Goal: Task Accomplishment & Management: Use online tool/utility

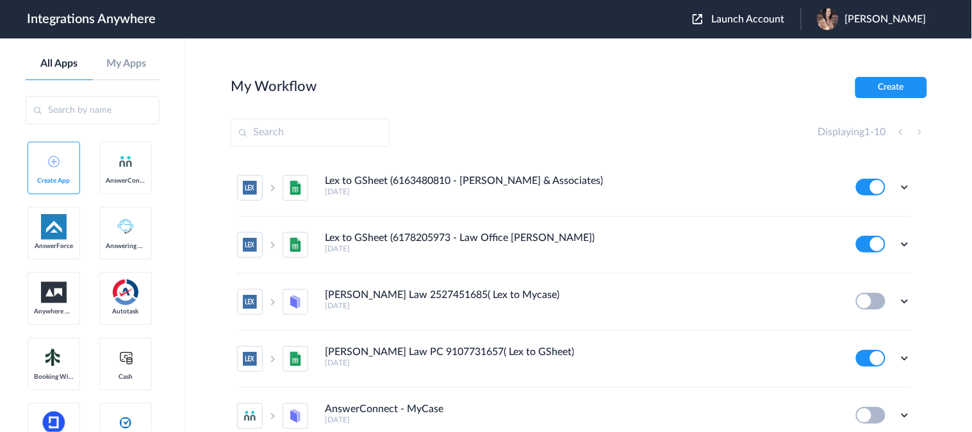
click at [93, 108] on input "text" at bounding box center [93, 110] width 134 height 28
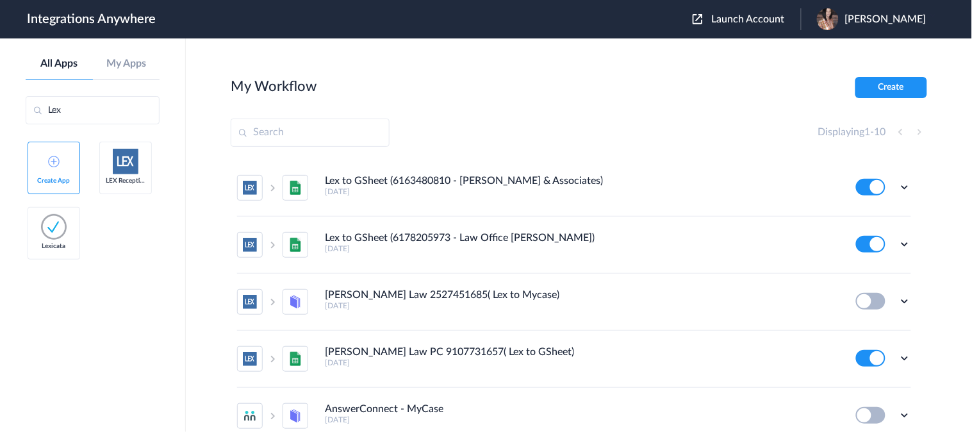
type input "Lex"
click at [125, 157] on img at bounding box center [126, 162] width 26 height 26
click at [912, 83] on button "Create" at bounding box center [891, 87] width 72 height 21
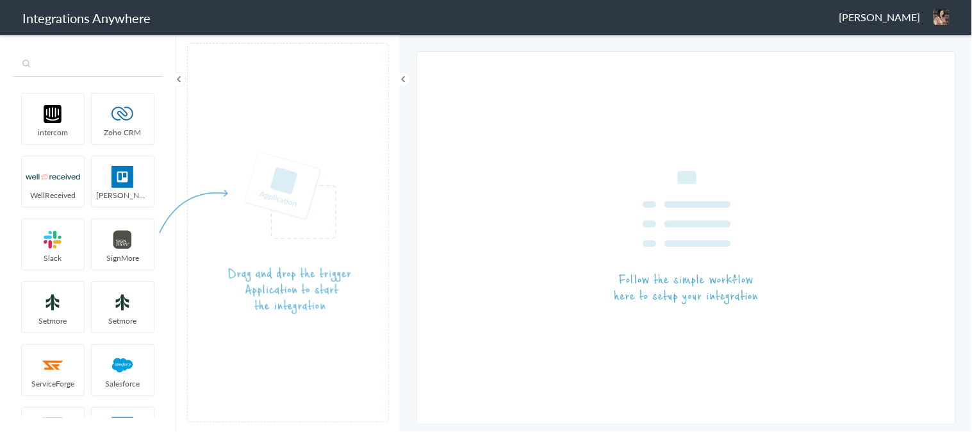
click at [79, 60] on input "text" at bounding box center [88, 65] width 151 height 24
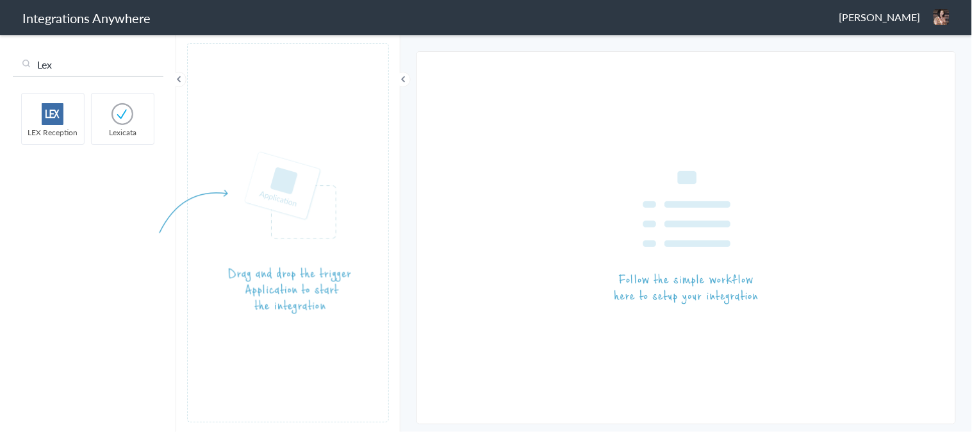
type input "Lex"
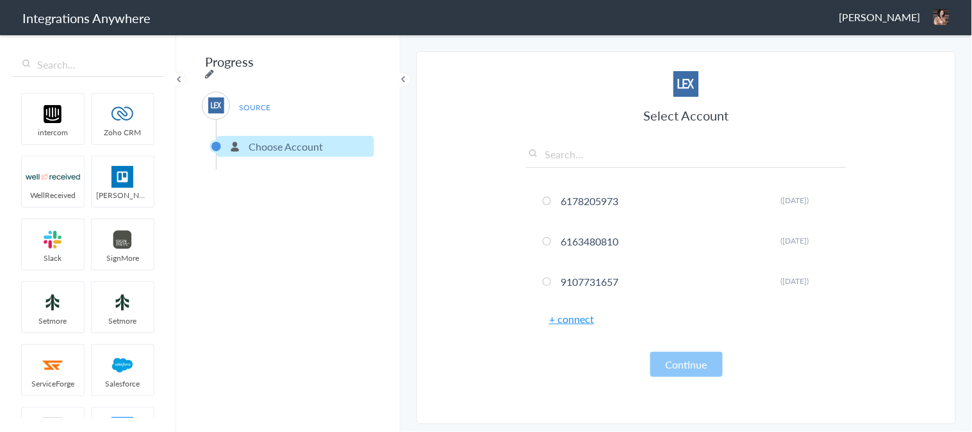
click at [214, 69] on icon at bounding box center [209, 74] width 9 height 10
click at [289, 65] on input "Progress" at bounding box center [281, 61] width 158 height 24
paste input "8773601076"
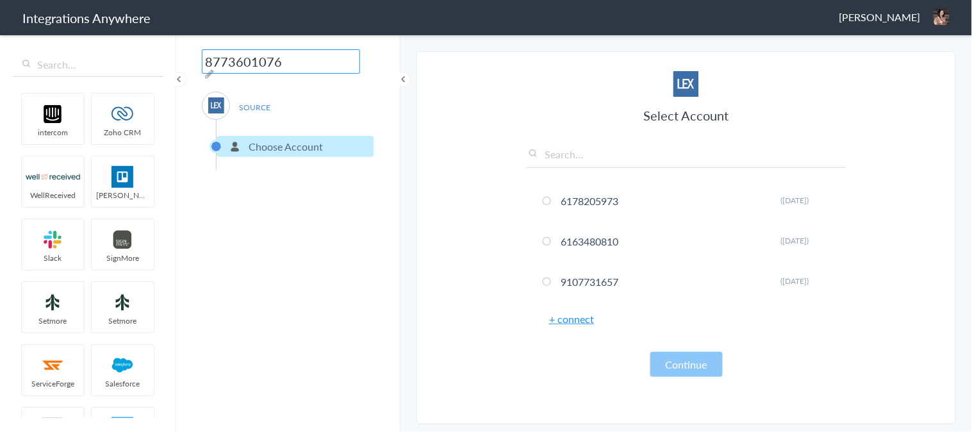
click at [207, 60] on input "8773601076" at bounding box center [281, 61] width 158 height 24
type input "Talking Rain 8773601076"
click at [564, 160] on input "text" at bounding box center [686, 157] width 320 height 21
paste input "8773601076"
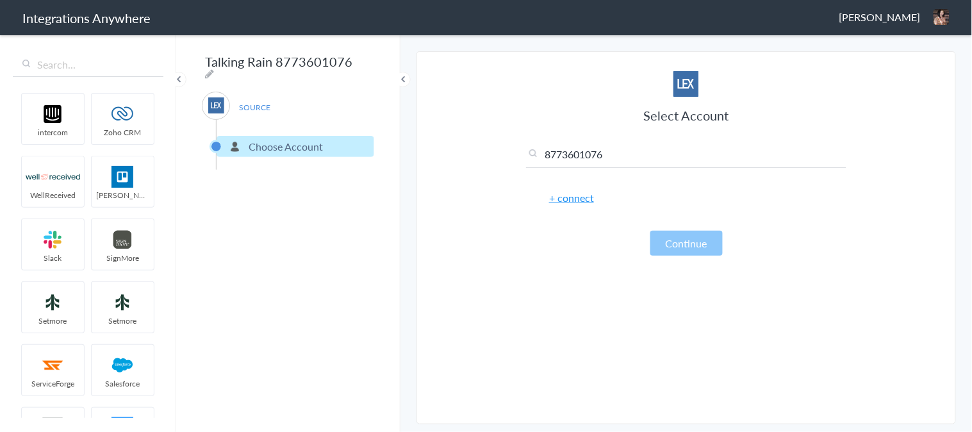
type input "8773601076"
click at [575, 196] on link "+ connect" at bounding box center [571, 197] width 45 height 15
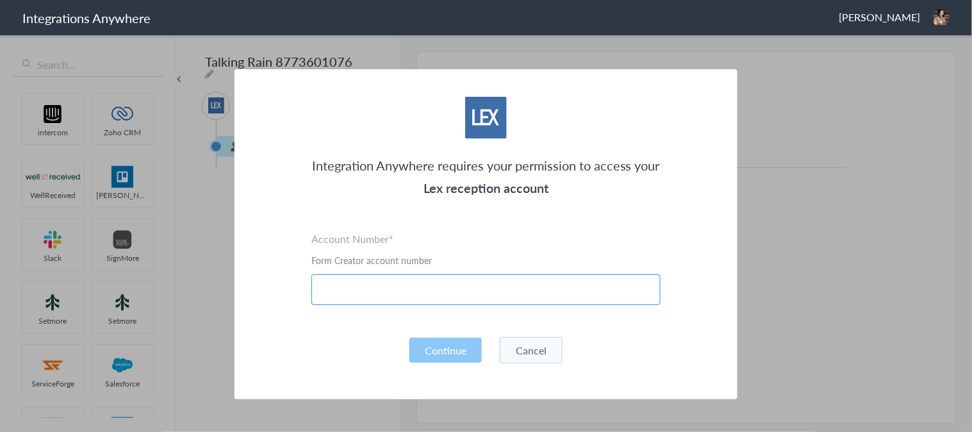
click at [348, 292] on input "text" at bounding box center [485, 289] width 349 height 31
paste input "8773601076"
type input "8773601076"
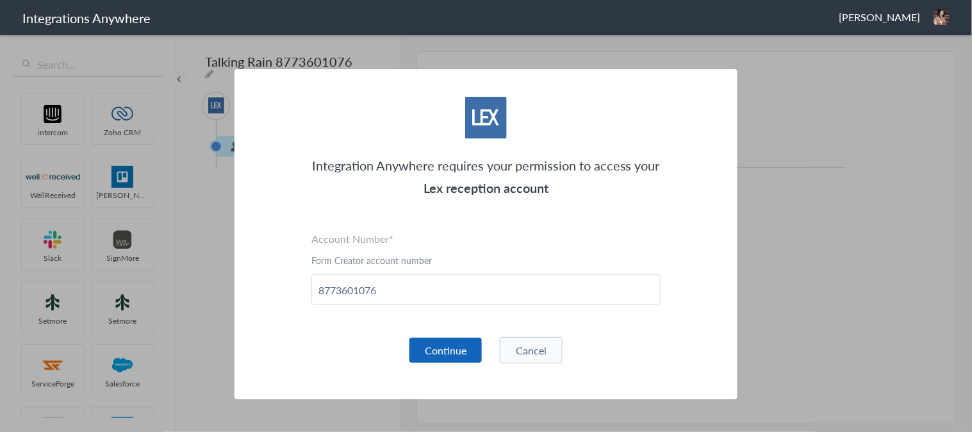
click at [436, 350] on button "Continue" at bounding box center [445, 350] width 72 height 25
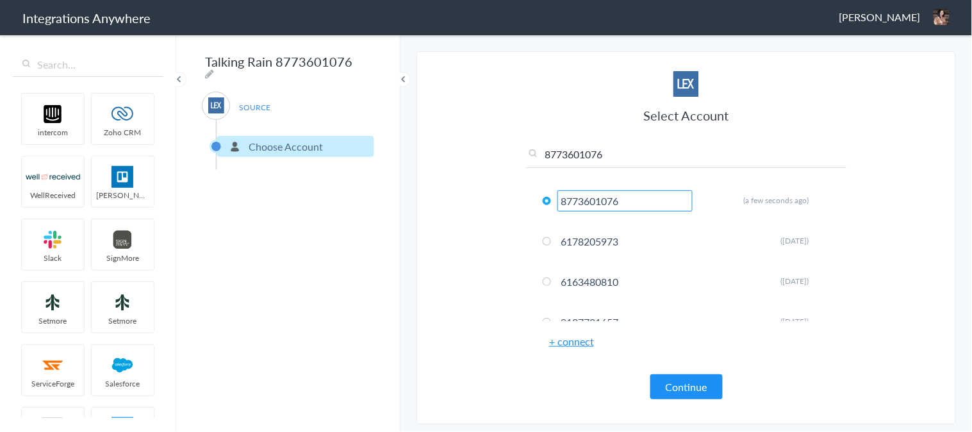
click at [487, 366] on section "Select Account 8773601076 8773601076 Rename Delete (a few seconds ago) 61782059…" at bounding box center [685, 237] width 539 height 373
click at [676, 391] on button "Continue" at bounding box center [686, 386] width 72 height 25
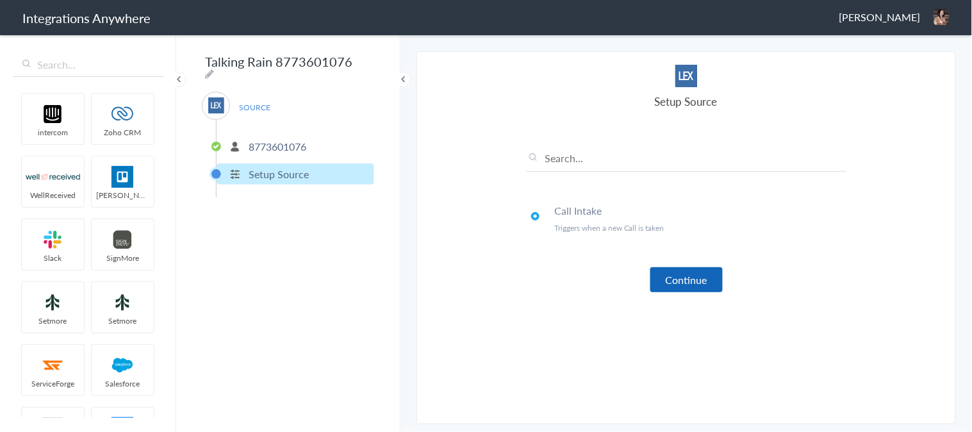
click at [702, 284] on button "Continue" at bounding box center [686, 279] width 72 height 25
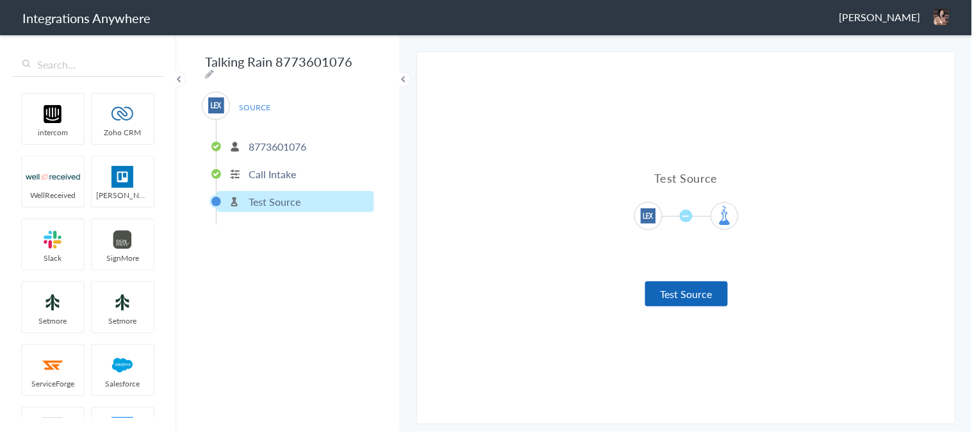
click at [684, 297] on button "Test Source" at bounding box center [686, 293] width 83 height 25
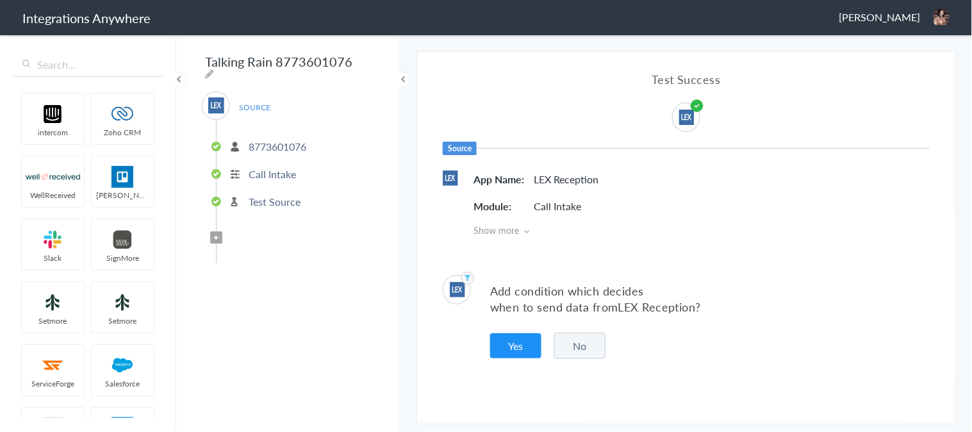
click at [259, 139] on p "8773601076" at bounding box center [278, 146] width 58 height 15
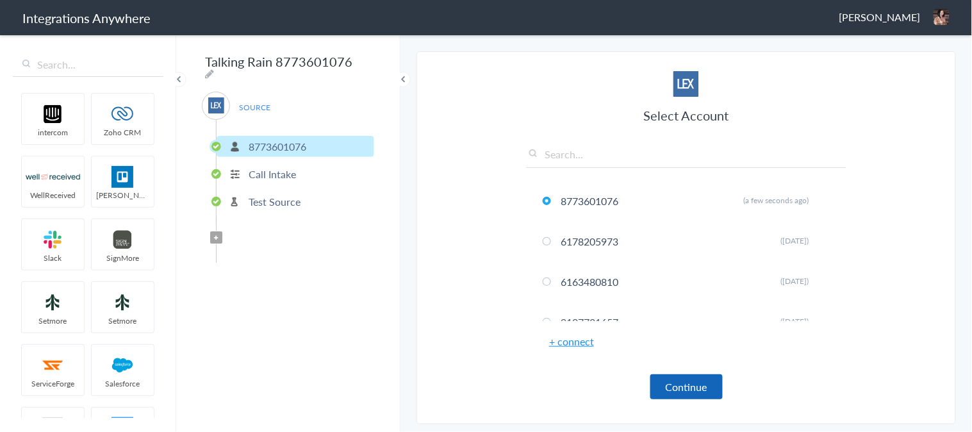
click at [680, 381] on button "Continue" at bounding box center [686, 386] width 72 height 25
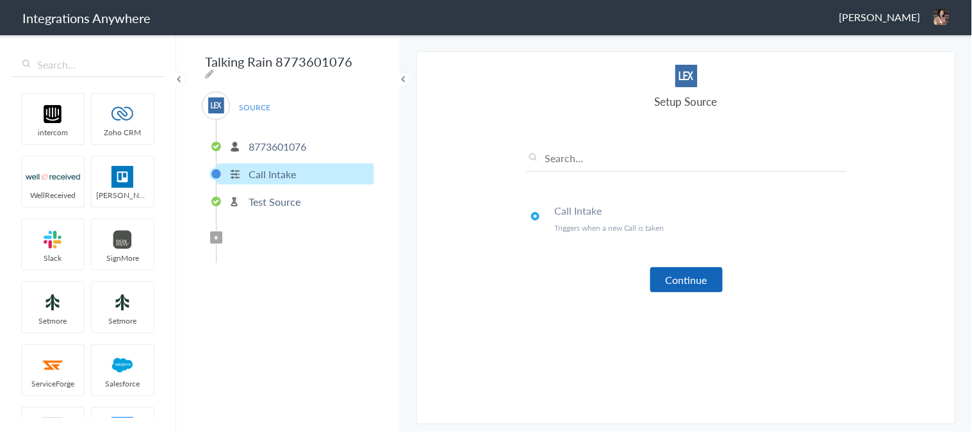
click at [680, 277] on button "Continue" at bounding box center [686, 279] width 72 height 25
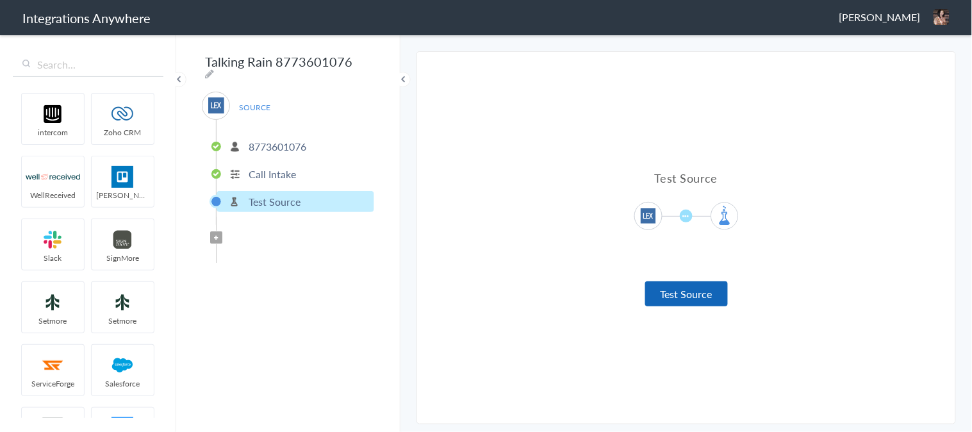
click at [664, 297] on button "Test Source" at bounding box center [686, 293] width 83 height 25
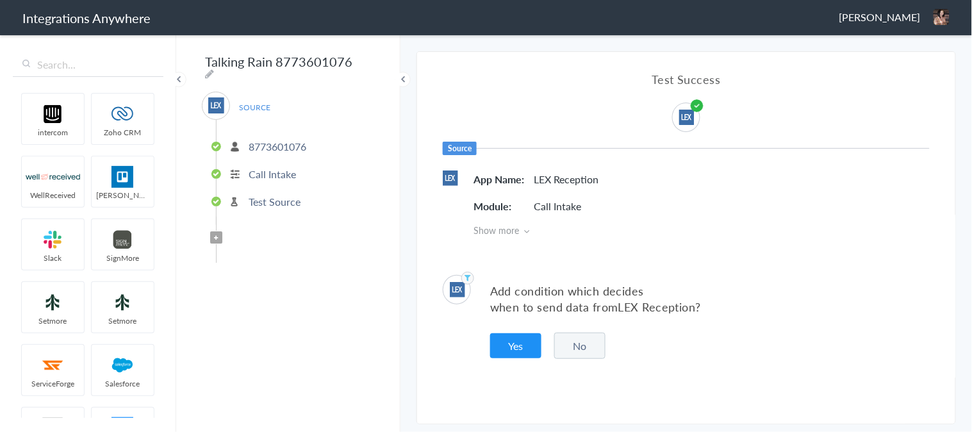
click at [577, 345] on button "No" at bounding box center [579, 345] width 51 height 26
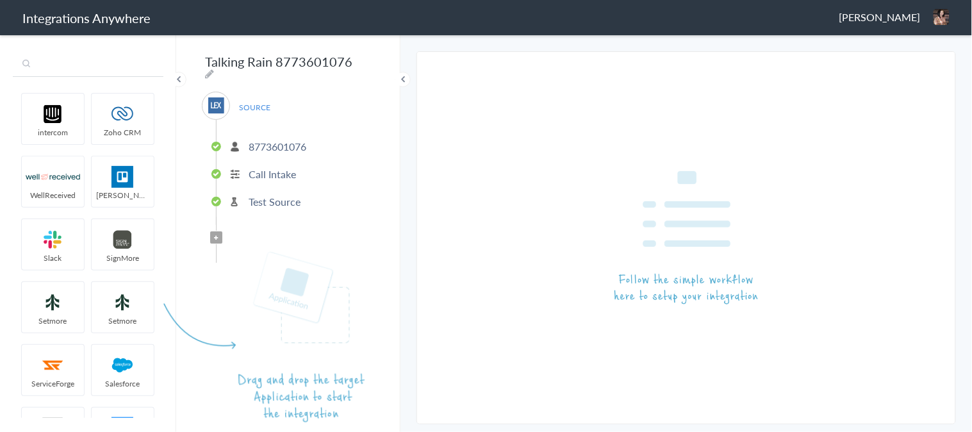
click at [70, 66] on input "text" at bounding box center [88, 65] width 151 height 24
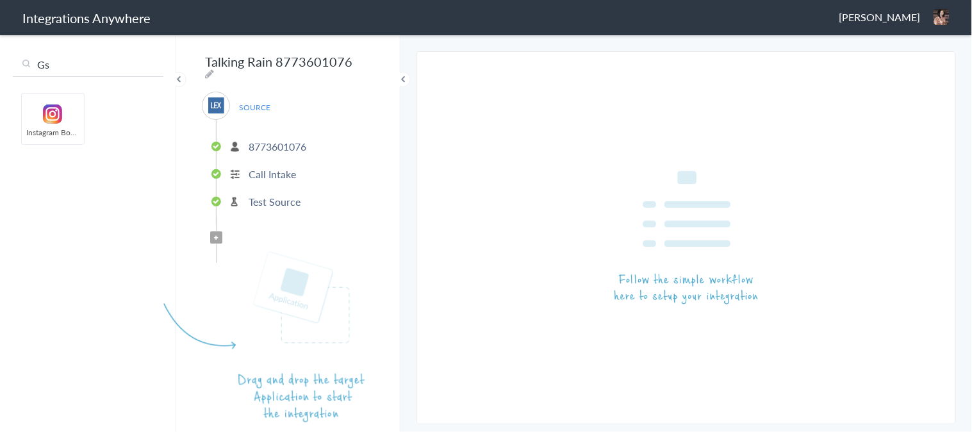
type input "G"
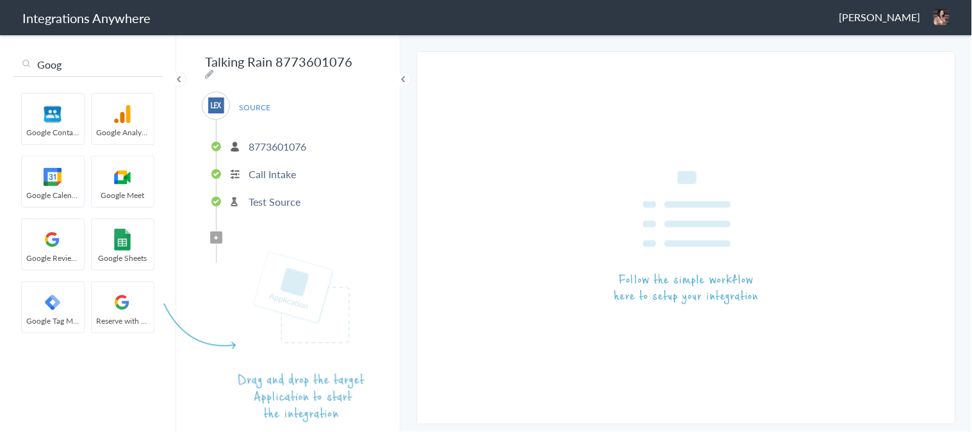
scroll to position [171, 0]
type input "Goog"
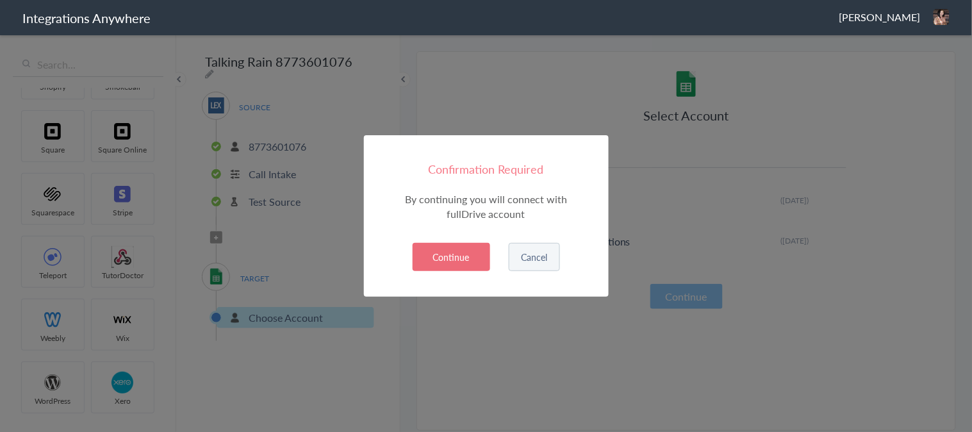
click at [460, 258] on button "Continue" at bounding box center [452, 257] width 78 height 28
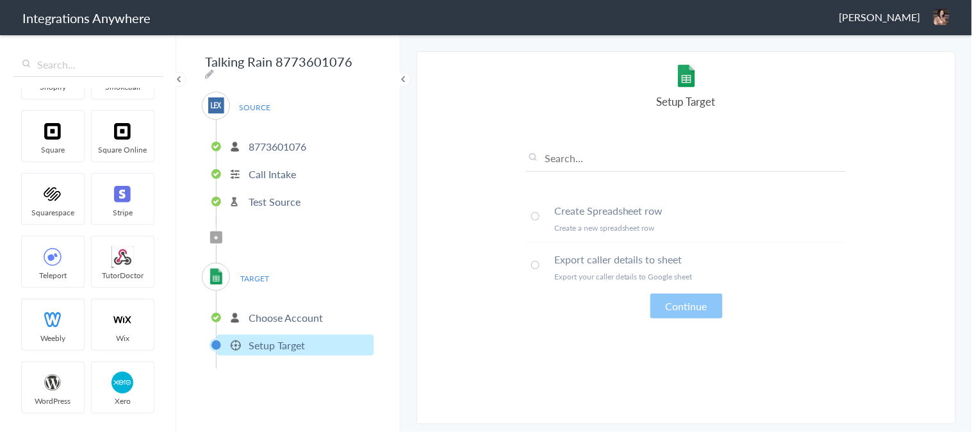
click at [537, 261] on span at bounding box center [535, 265] width 8 height 8
click at [677, 303] on button "Continue" at bounding box center [686, 305] width 72 height 25
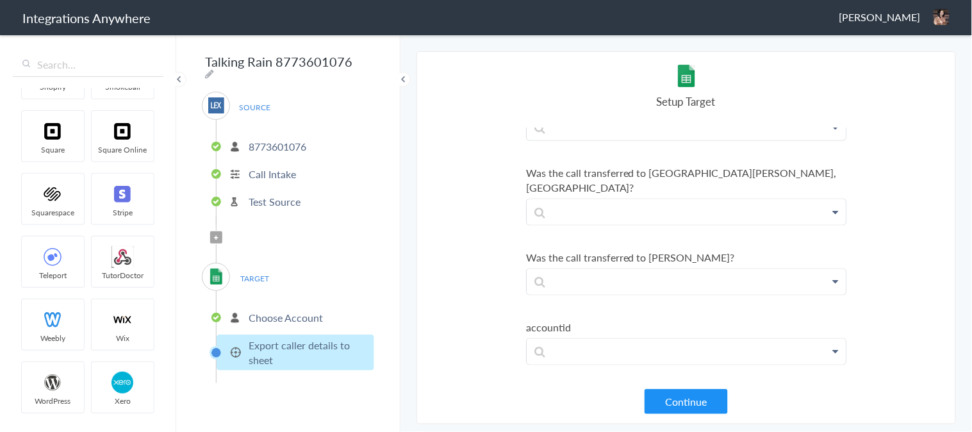
scroll to position [142, 0]
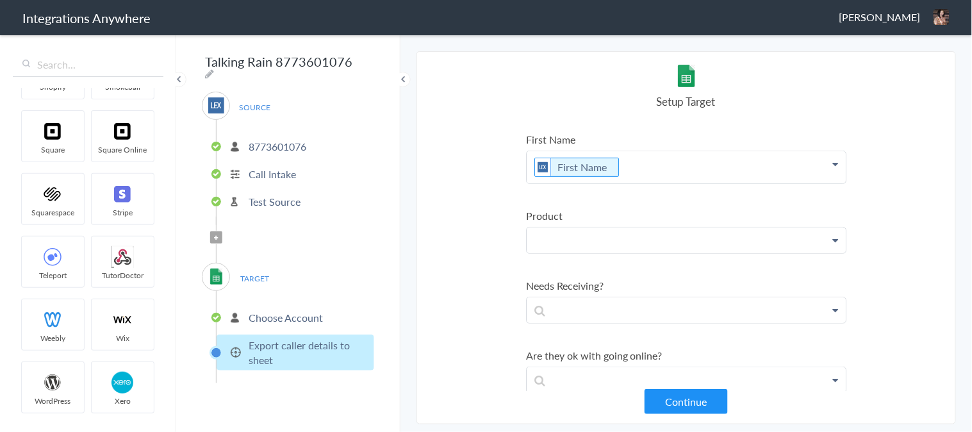
click at [607, 37] on p at bounding box center [686, 21] width 319 height 32
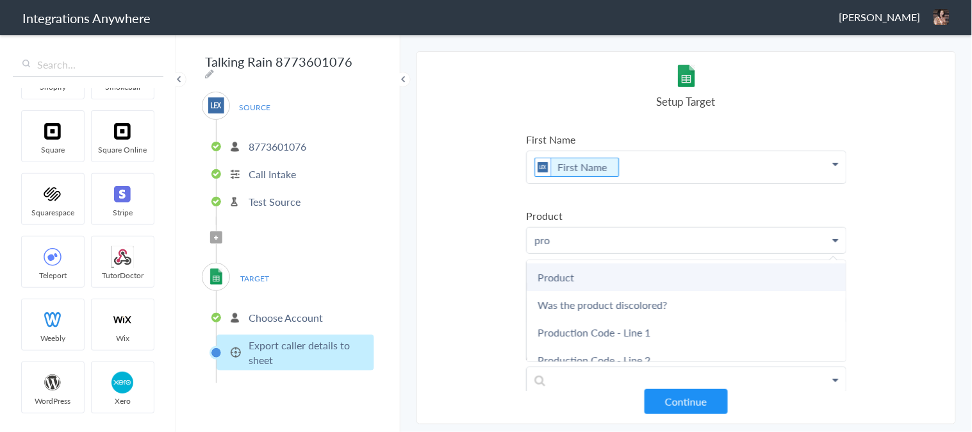
click at [0, 0] on link "Product" at bounding box center [0, 0] width 0 height 0
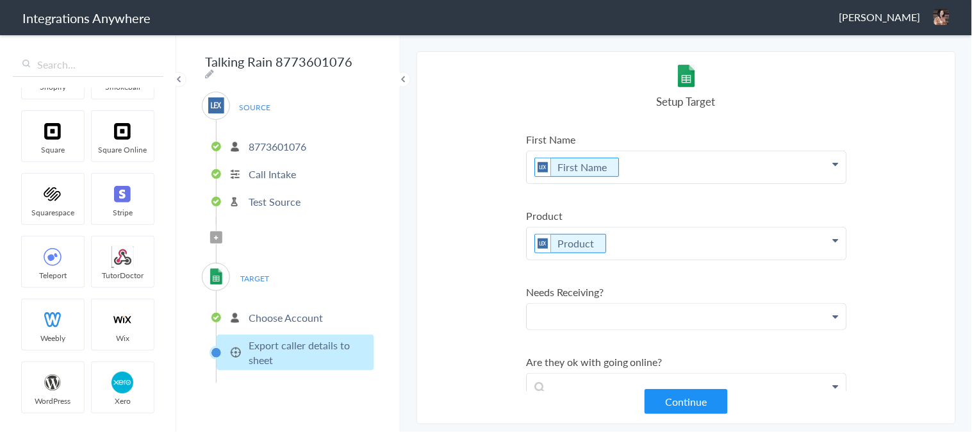
click at [588, 37] on p at bounding box center [686, 21] width 319 height 32
click at [577, 314] on p "need" at bounding box center [686, 317] width 319 height 26
drag, startPoint x: 577, startPoint y: 314, endPoint x: 511, endPoint y: 312, distance: 66.0
click at [511, 312] on section "Select Account 8773601076 Rename Delete (a few seconds ago) 6178205973 Rename D…" at bounding box center [685, 237] width 539 height 373
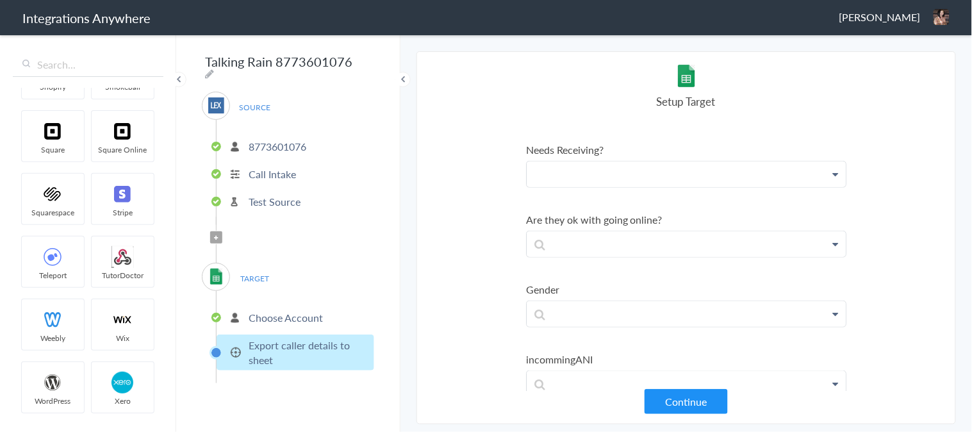
scroll to position [356, 0]
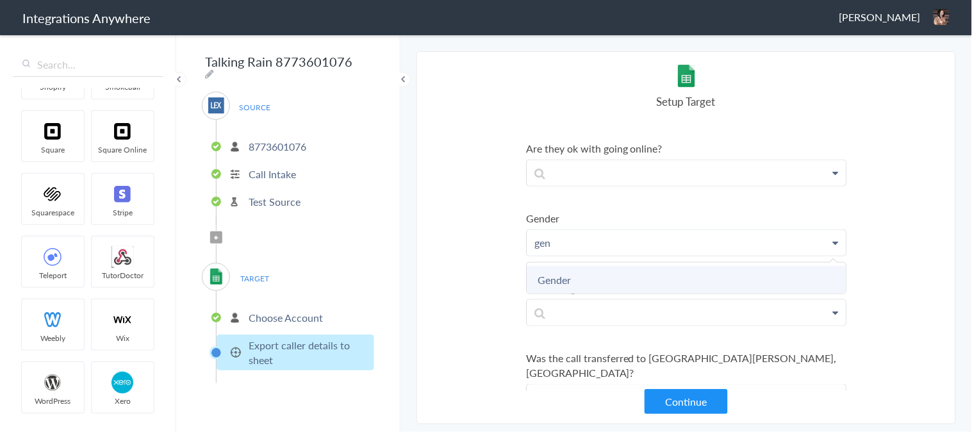
click at [0, 0] on link "Gender" at bounding box center [0, 0] width 0 height 0
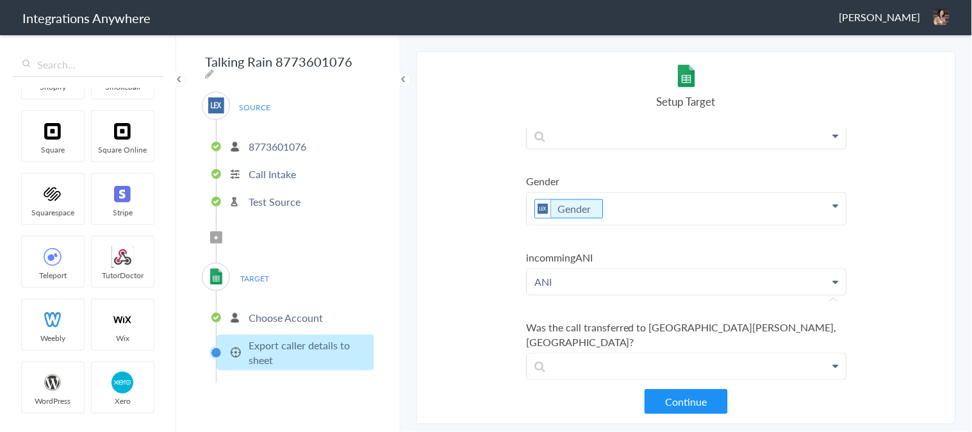
scroll to position [427, 0]
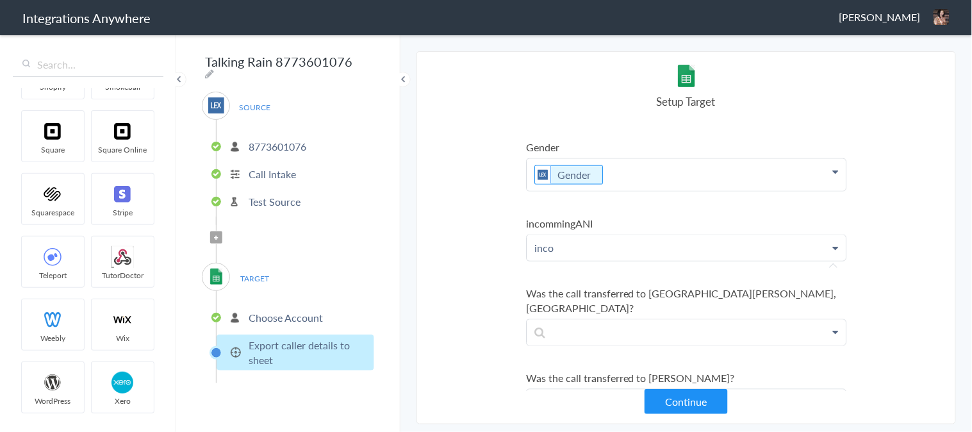
click at [587, 242] on p "inco" at bounding box center [686, 248] width 319 height 26
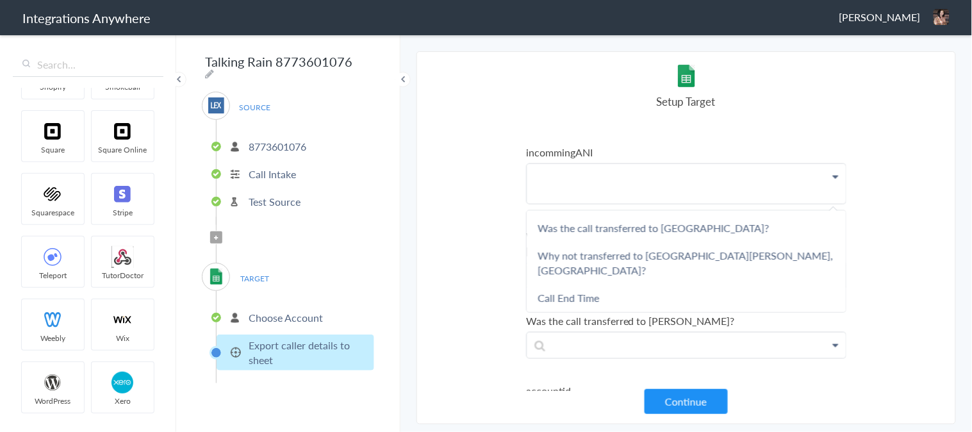
scroll to position [1555, 0]
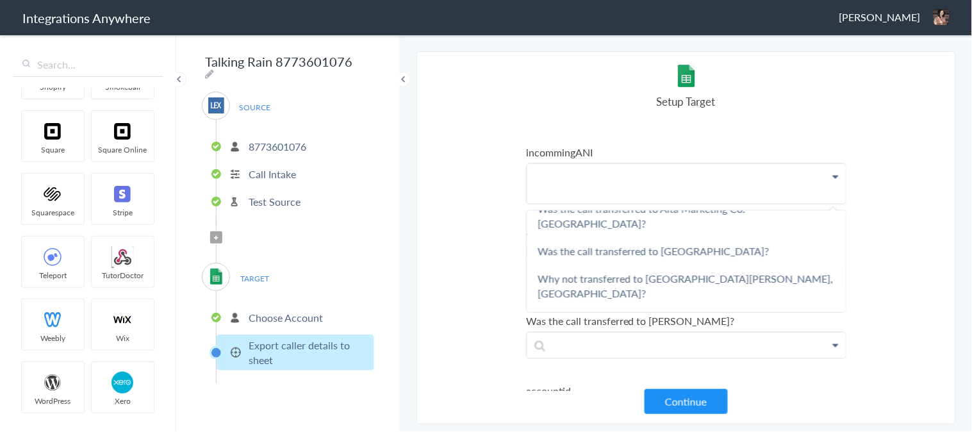
click at [0, 0] on link "Caller ID" at bounding box center [0, 0] width 0 height 0
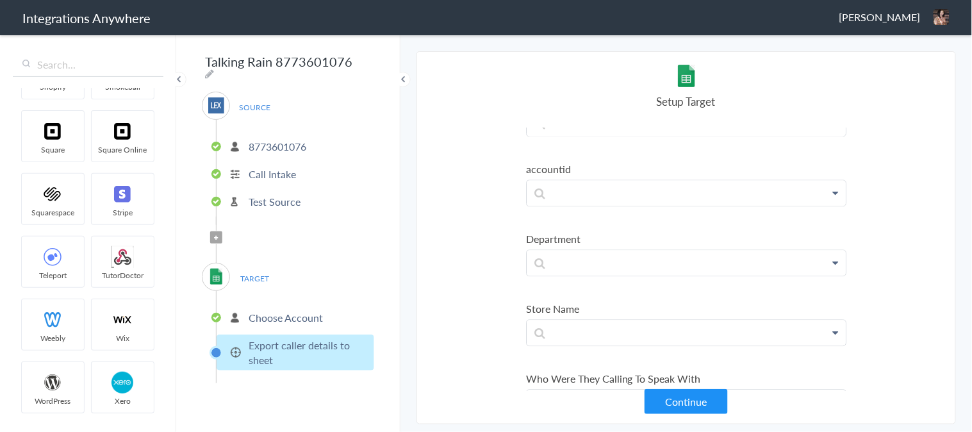
scroll to position [783, 0]
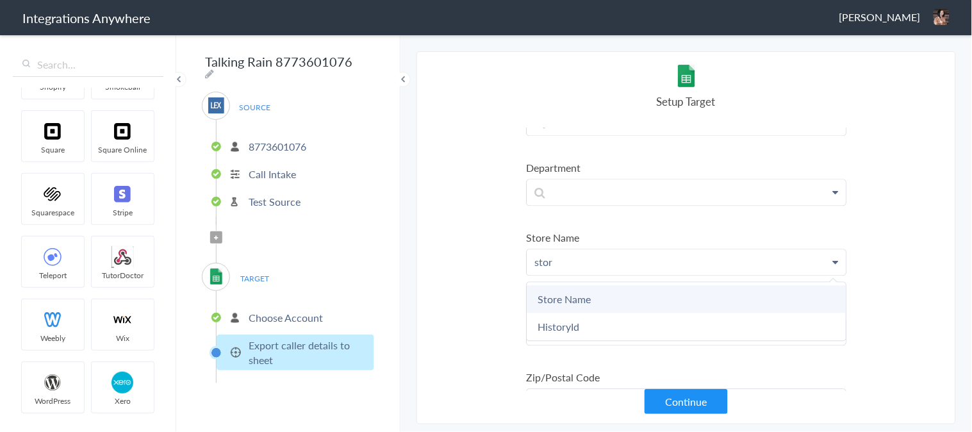
click at [0, 0] on link "Store Name" at bounding box center [0, 0] width 0 height 0
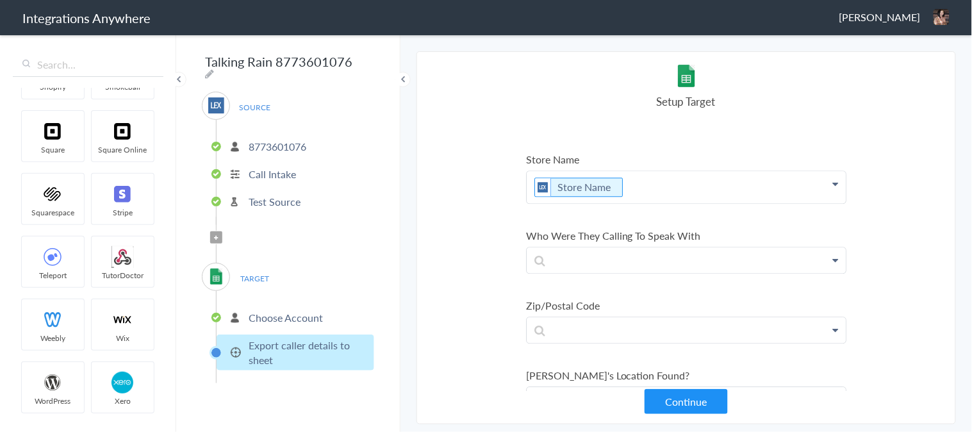
scroll to position [925, 0]
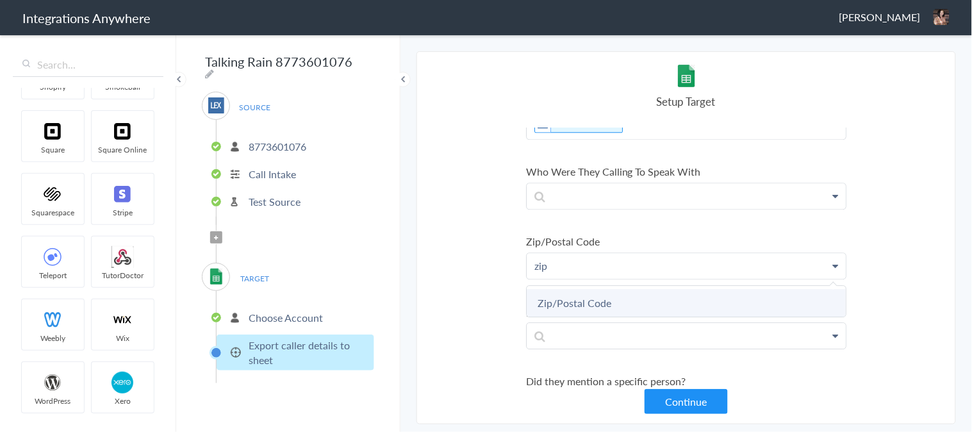
click at [0, 0] on link "Zip/Postal Code" at bounding box center [0, 0] width 0 height 0
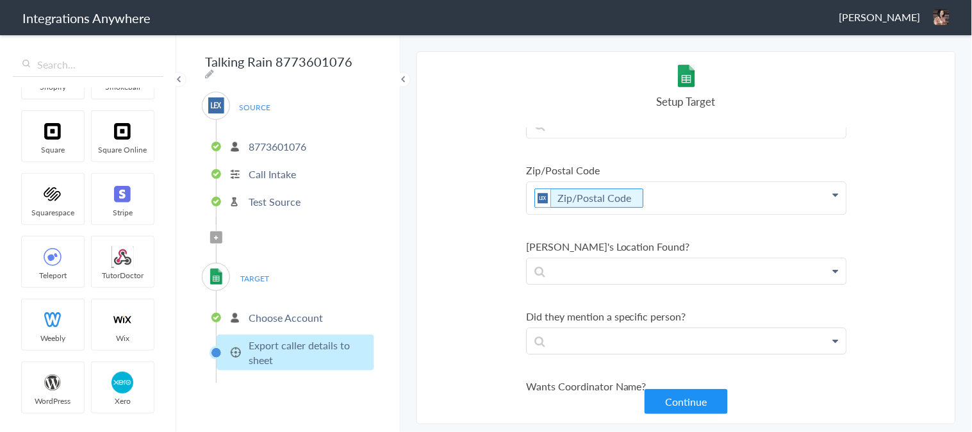
scroll to position [1067, 0]
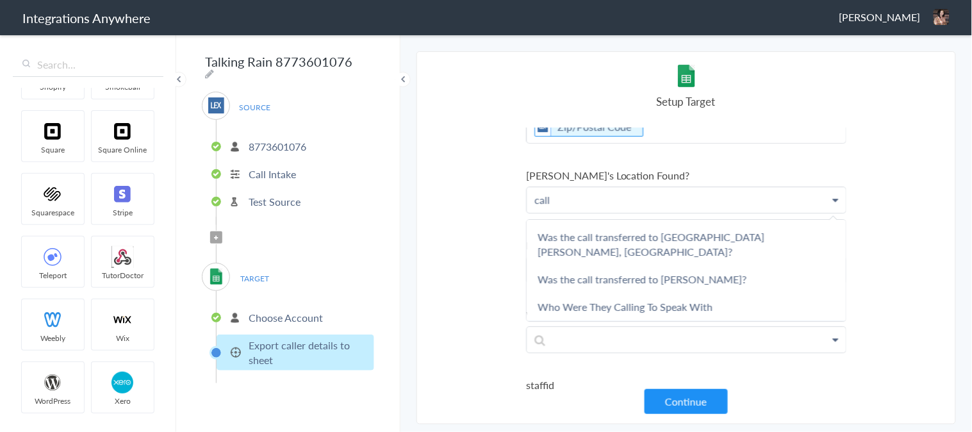
click at [0, 0] on link "Caller's Location Found?" at bounding box center [0, 0] width 0 height 0
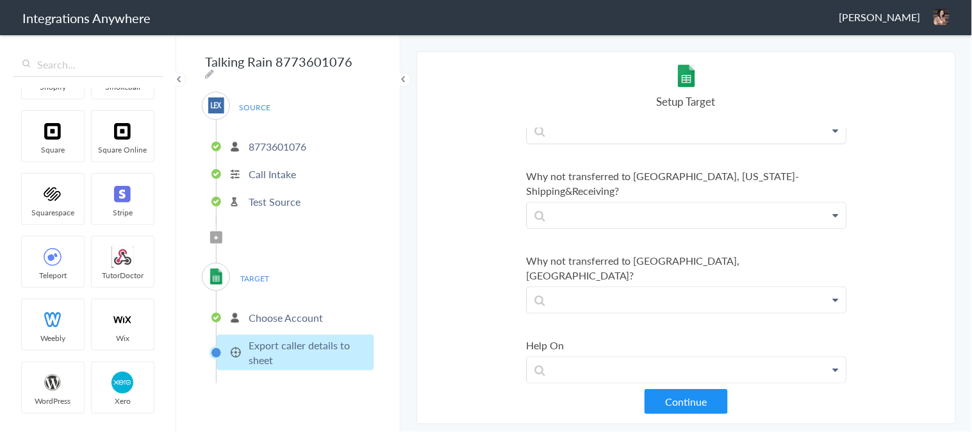
scroll to position [1423, 0]
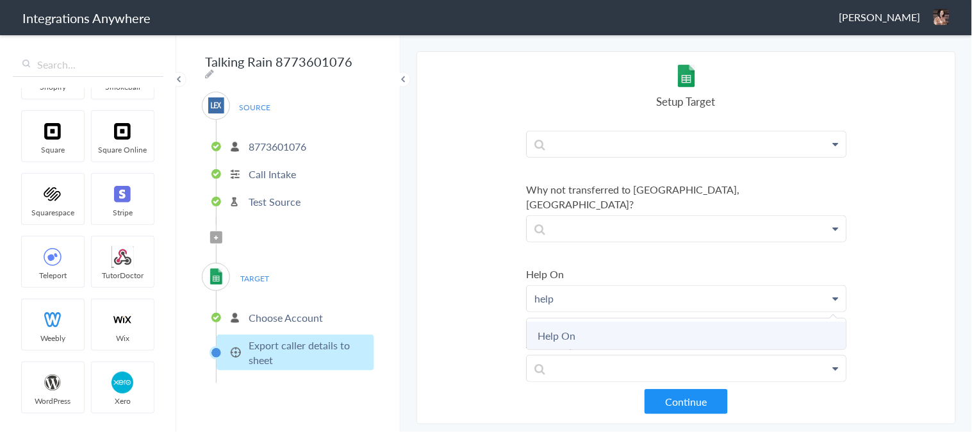
click at [0, 0] on link "Help On" at bounding box center [0, 0] width 0 height 0
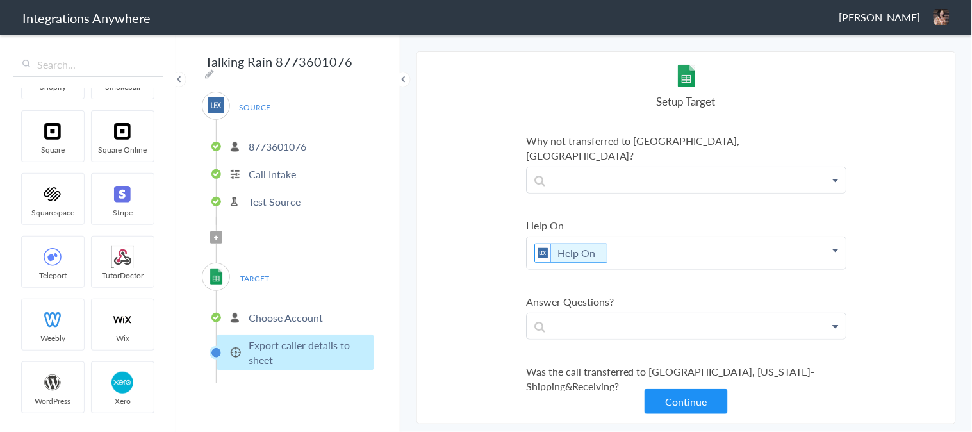
scroll to position [1495, 0]
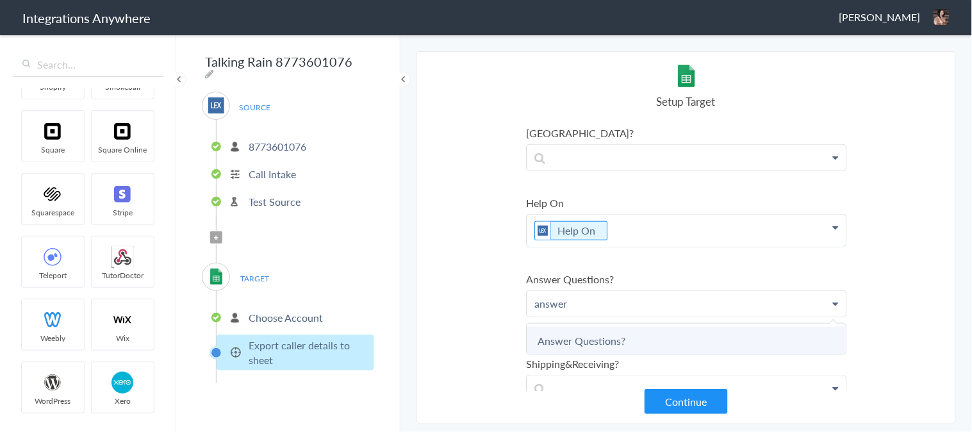
click at [0, 0] on link "Answer Questions?" at bounding box center [0, 0] width 0 height 0
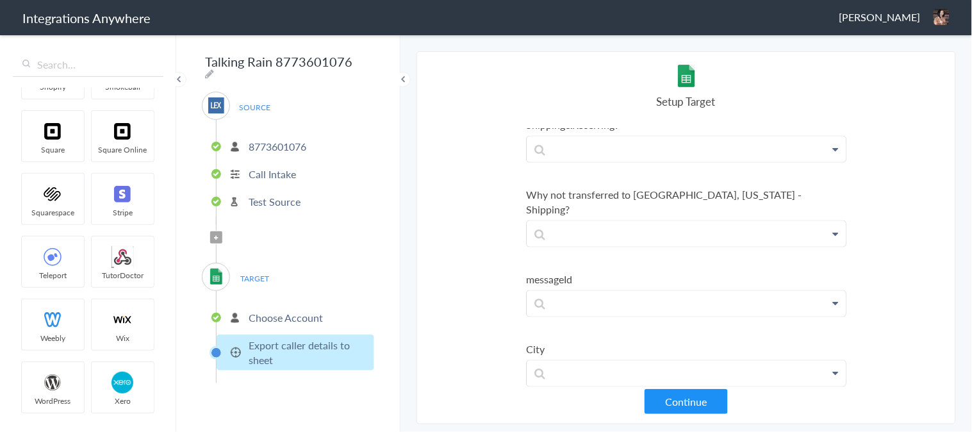
scroll to position [1779, 0]
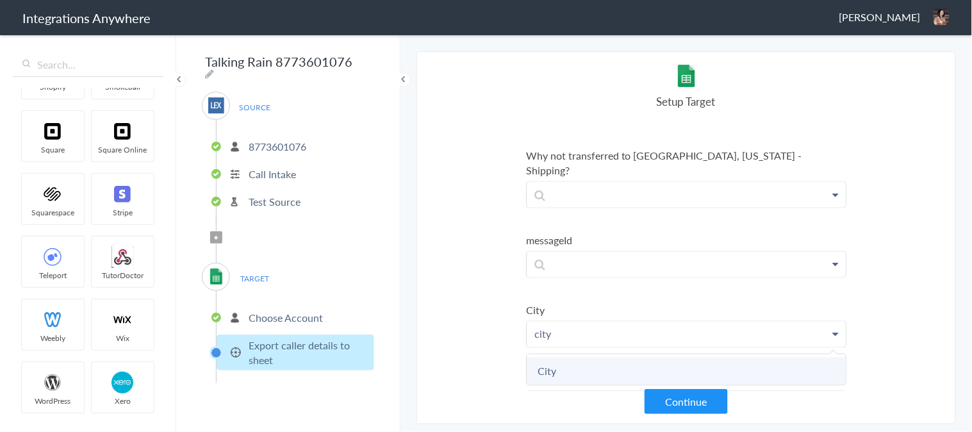
click at [0, 0] on link "City" at bounding box center [0, 0] width 0 height 0
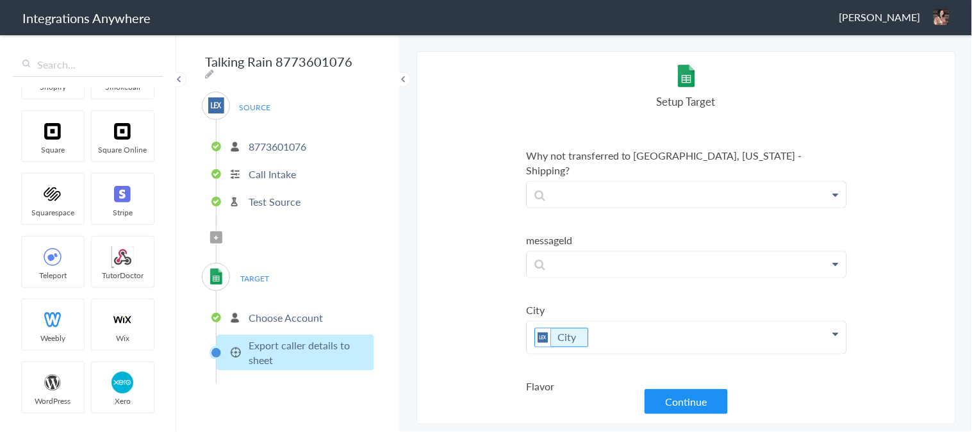
click at [0, 0] on link "Flavor" at bounding box center [0, 0] width 0 height 0
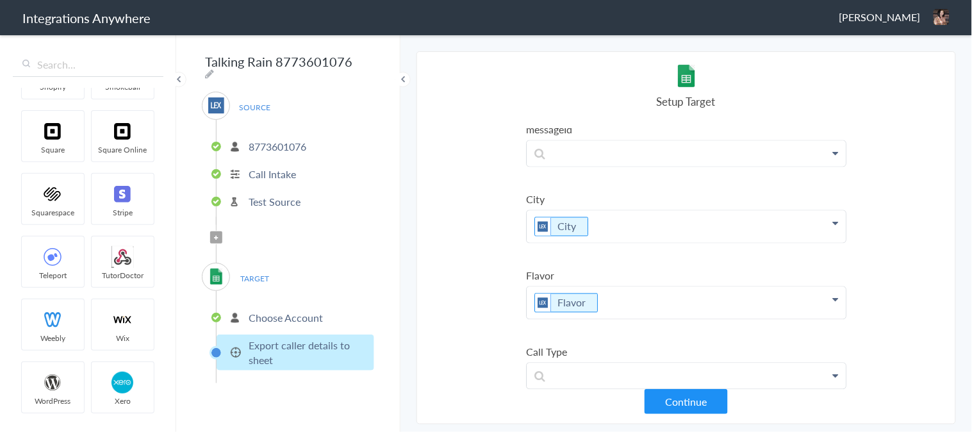
scroll to position [1922, 0]
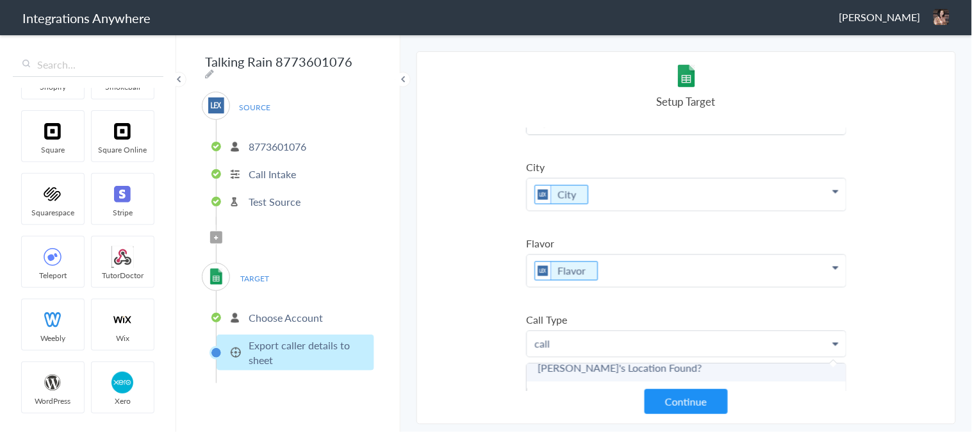
scroll to position [142, 0]
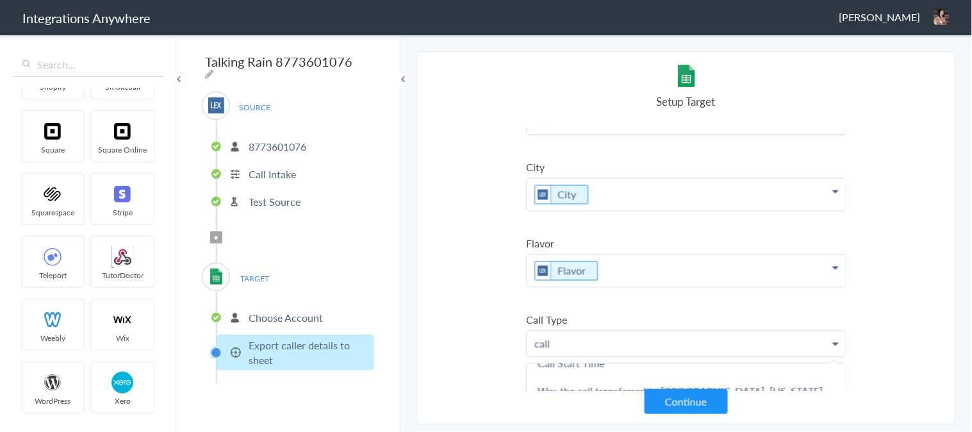
click at [0, 0] on link "Call Type" at bounding box center [0, 0] width 0 height 0
click at [486, 256] on section "Select Account 8773601076 Rename Delete (a few seconds ago) 6178205973 Rename D…" at bounding box center [685, 237] width 539 height 373
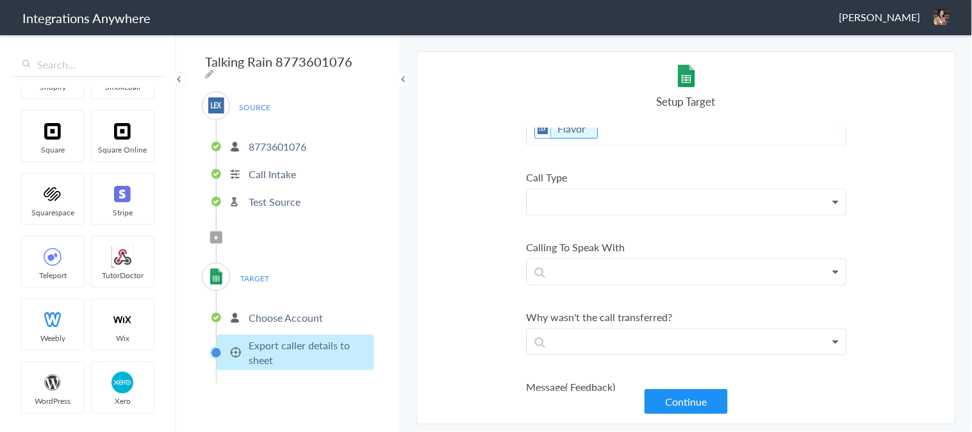
scroll to position [2135, 0]
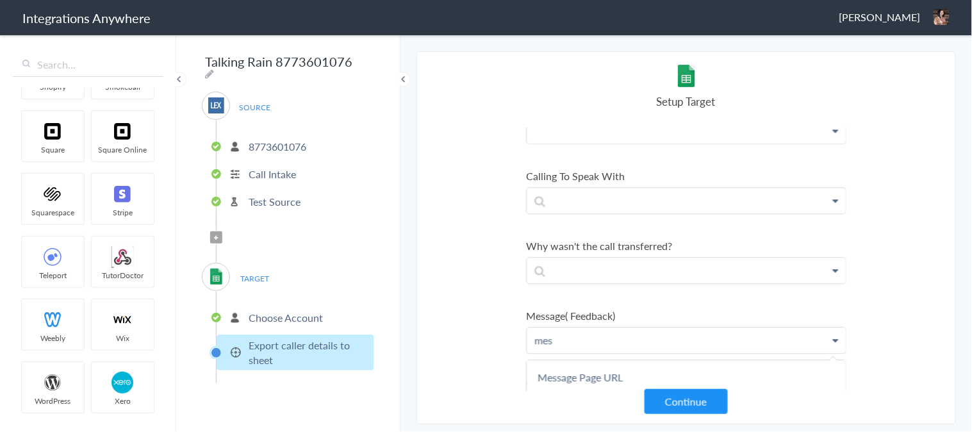
click at [0, 0] on link "Message( Feedback)" at bounding box center [0, 0] width 0 height 0
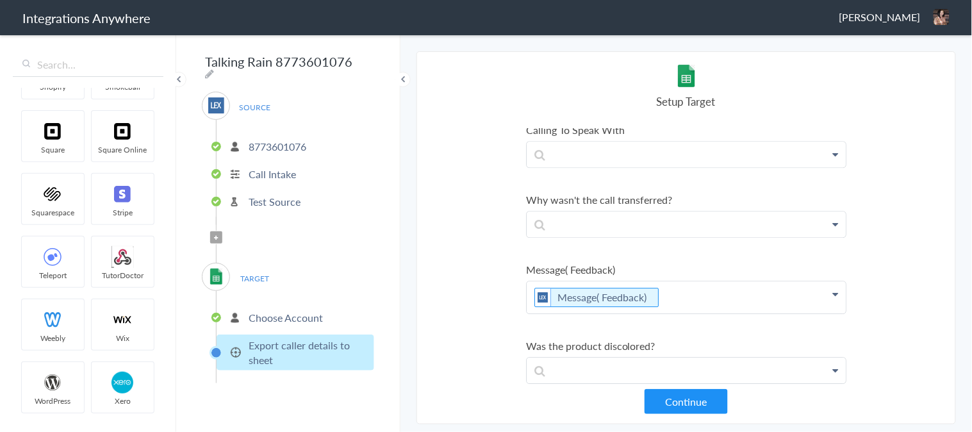
scroll to position [2206, 0]
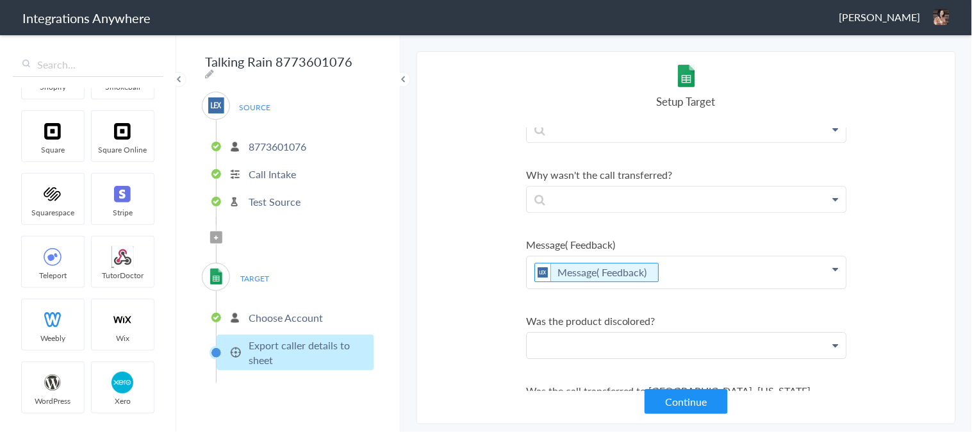
click at [0, 0] on link "Was the product discolored?" at bounding box center [0, 0] width 0 height 0
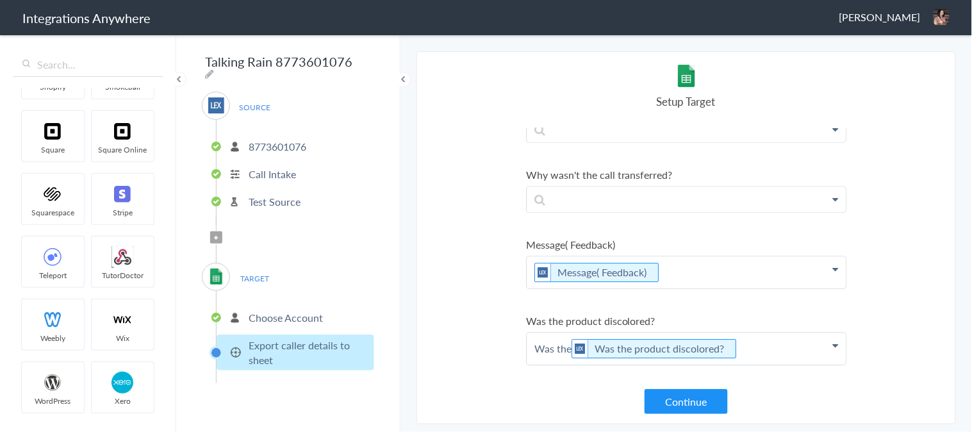
scroll to position [2277, 0]
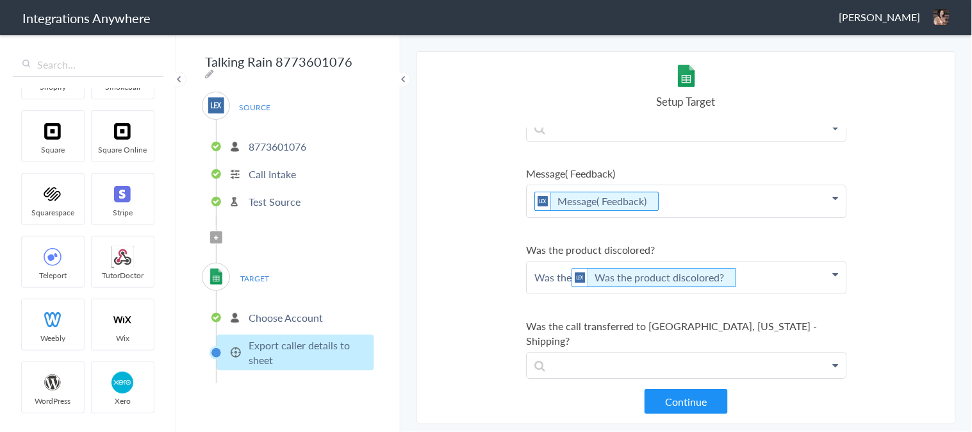
click at [541, 261] on p "Was the Was the product discolored?" at bounding box center [686, 277] width 319 height 32
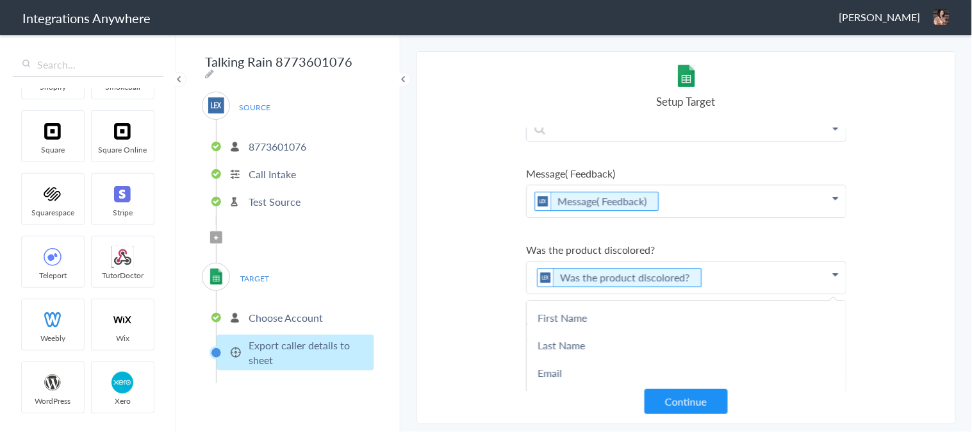
click at [461, 213] on section "Select Account 8773601076 Rename Delete (a few seconds ago) 6178205973 Rename D…" at bounding box center [685, 237] width 539 height 373
click at [474, 232] on section "Select Account 8773601076 Rename Delete (a few seconds ago) 6178205973 Rename D…" at bounding box center [685, 237] width 539 height 373
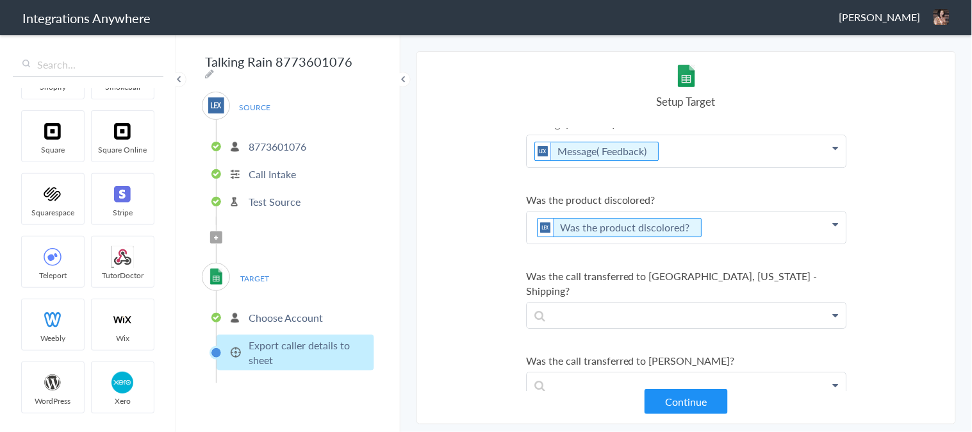
scroll to position [2348, 0]
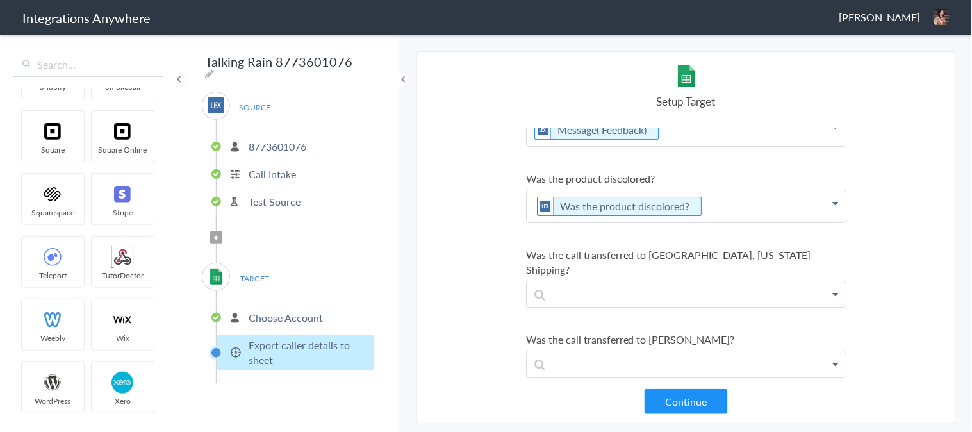
click at [0, 0] on link "State" at bounding box center [0, 0] width 0 height 0
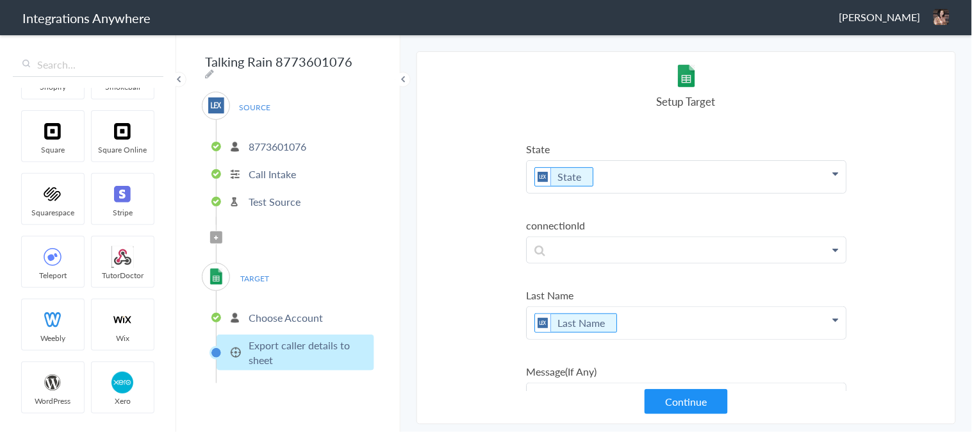
scroll to position [2633, 0]
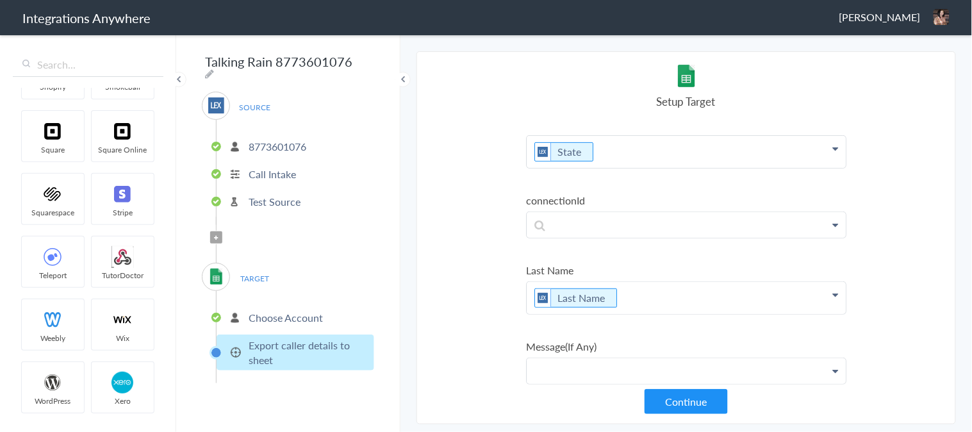
click at [0, 0] on link "Message(If Any)" at bounding box center [0, 0] width 0 height 0
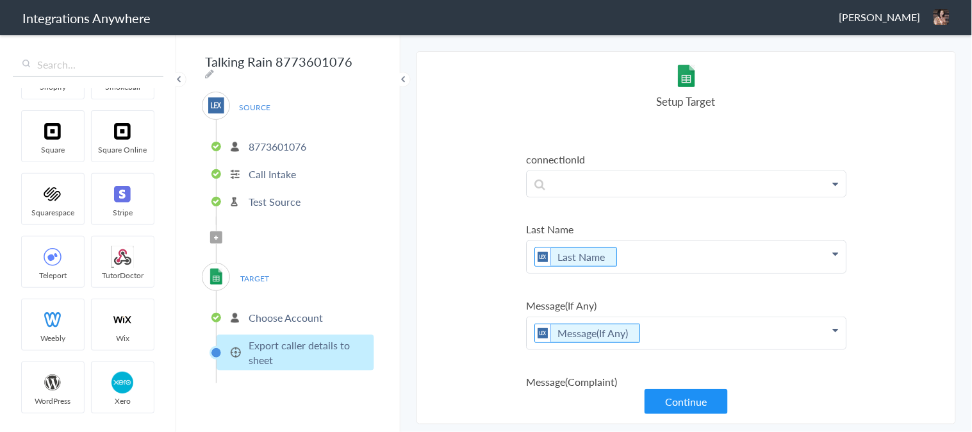
scroll to position [2705, 0]
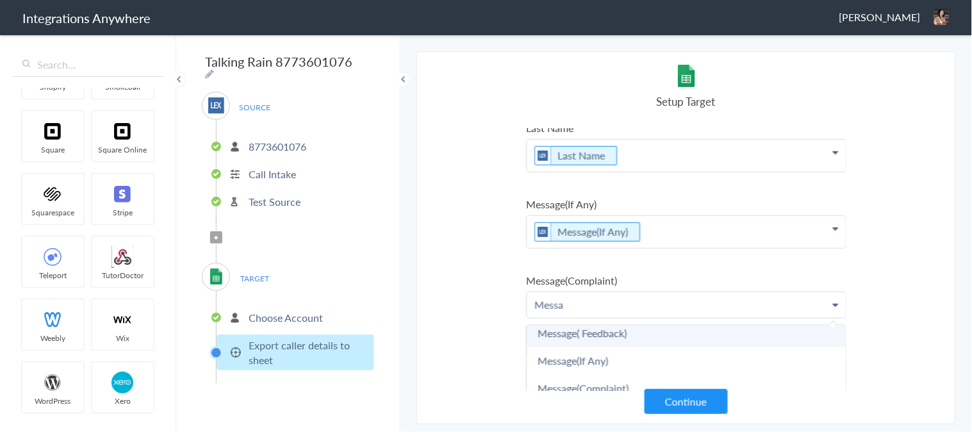
scroll to position [37, 0]
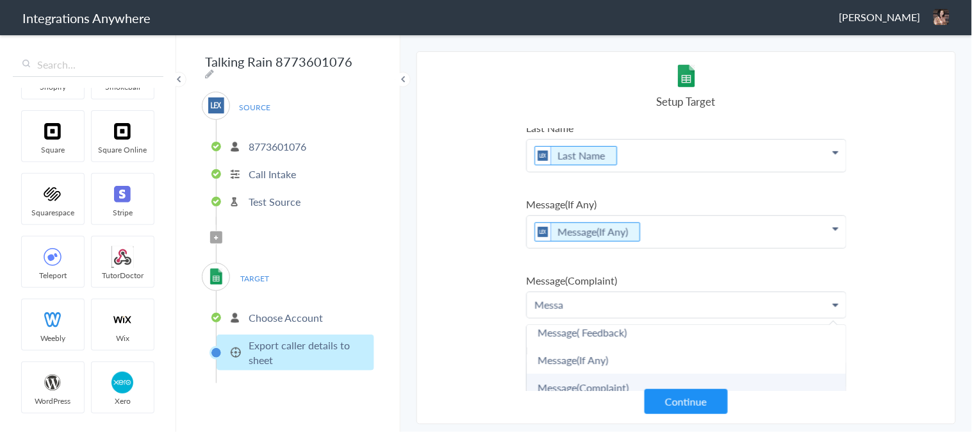
click at [0, 0] on link "Message(Complaint)" at bounding box center [0, 0] width 0 height 0
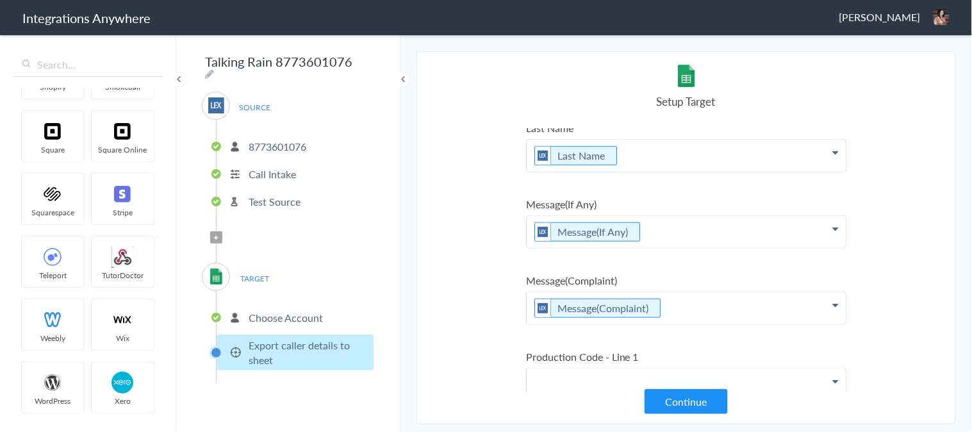
click at [0, 0] on link "Production Code - Line 1" at bounding box center [0, 0] width 0 height 0
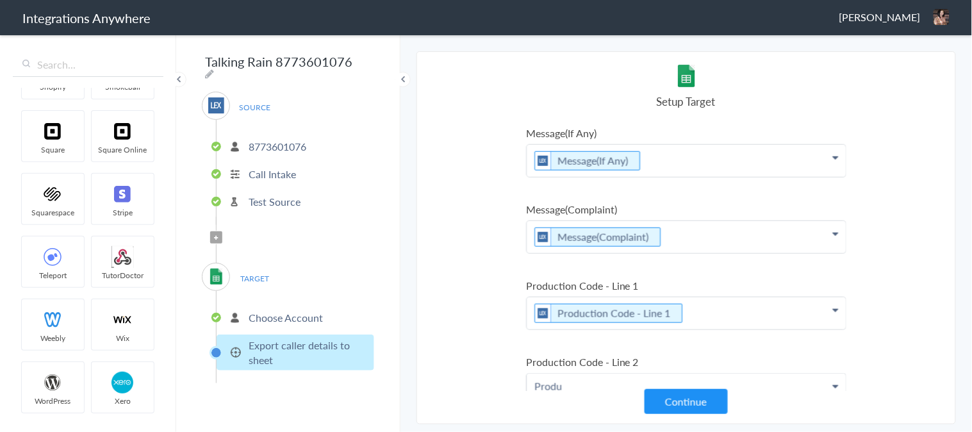
scroll to position [65, 0]
click at [0, 0] on link "Production Code - Line 2" at bounding box center [0, 0] width 0 height 0
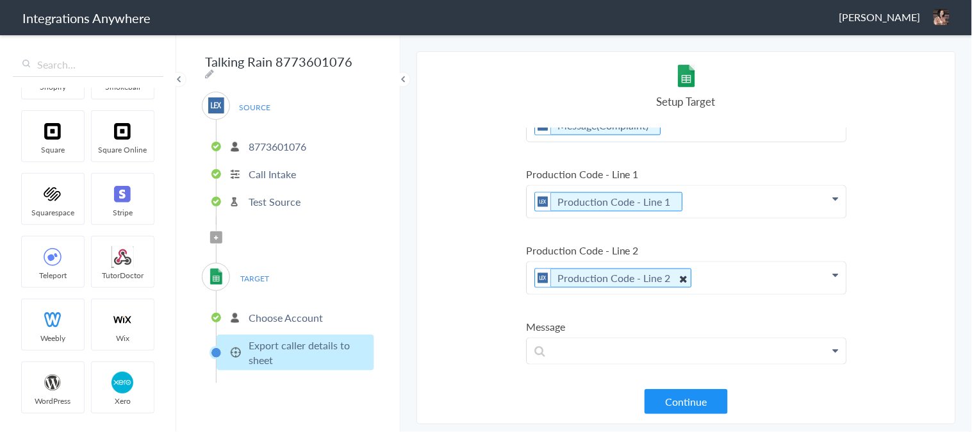
scroll to position [2989, 0]
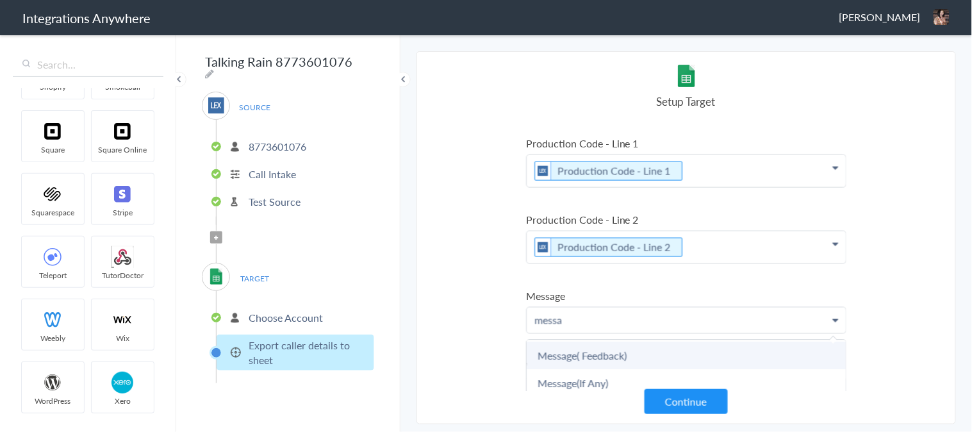
scroll to position [37, 0]
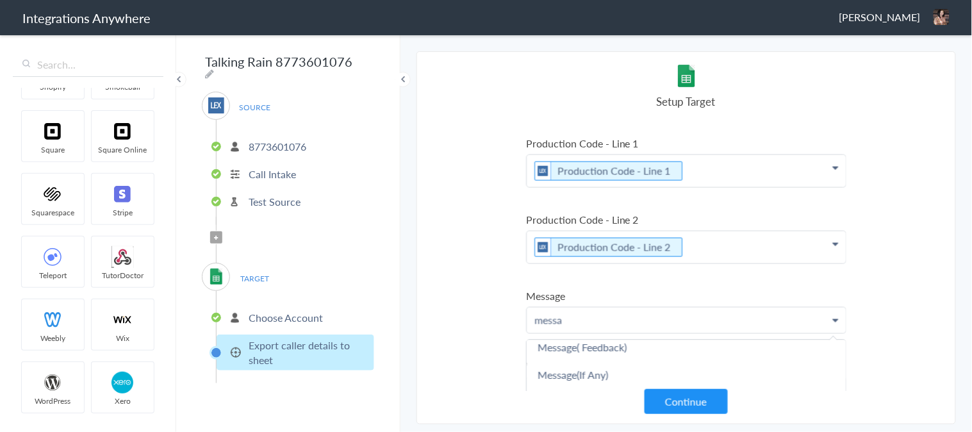
click at [0, 0] on link "Message" at bounding box center [0, 0] width 0 height 0
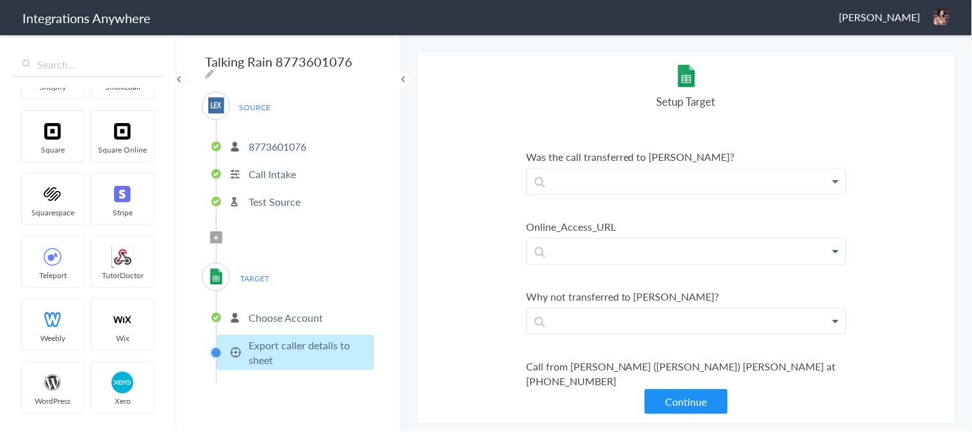
scroll to position [3345, 0]
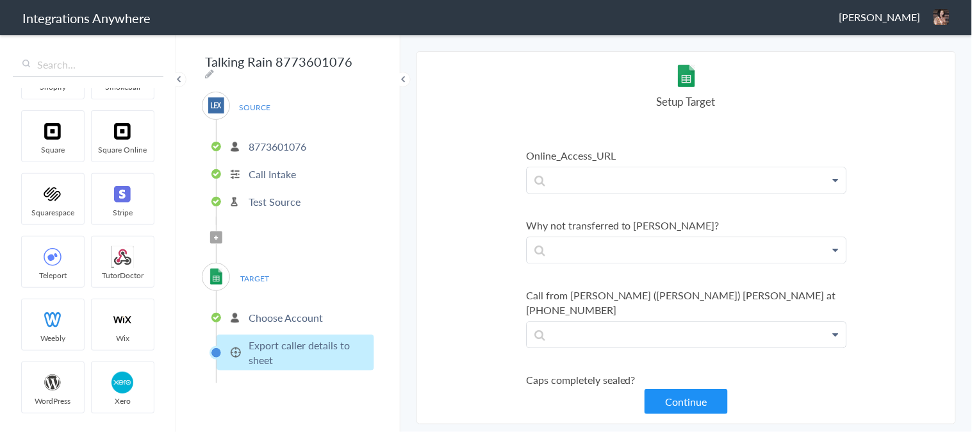
click at [0, 0] on link "Caps completely sealed?" at bounding box center [0, 0] width 0 height 0
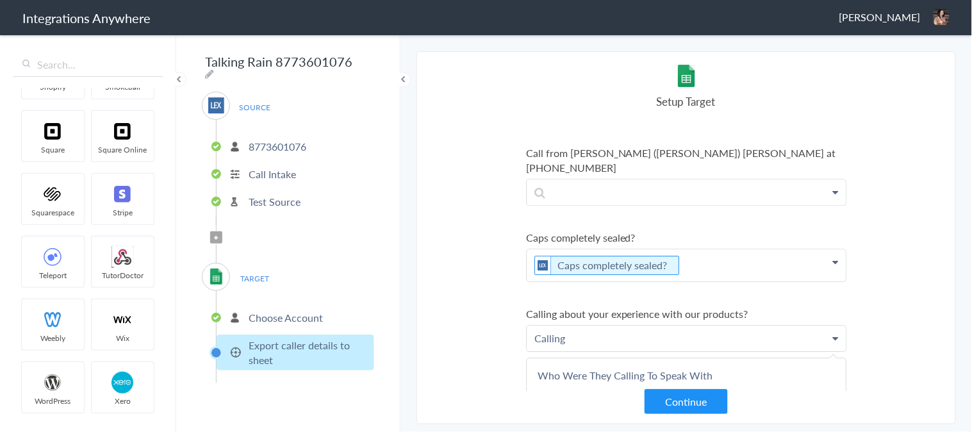
click at [0, 0] on link "Calling about your experience with our products?" at bounding box center [0, 0] width 0 height 0
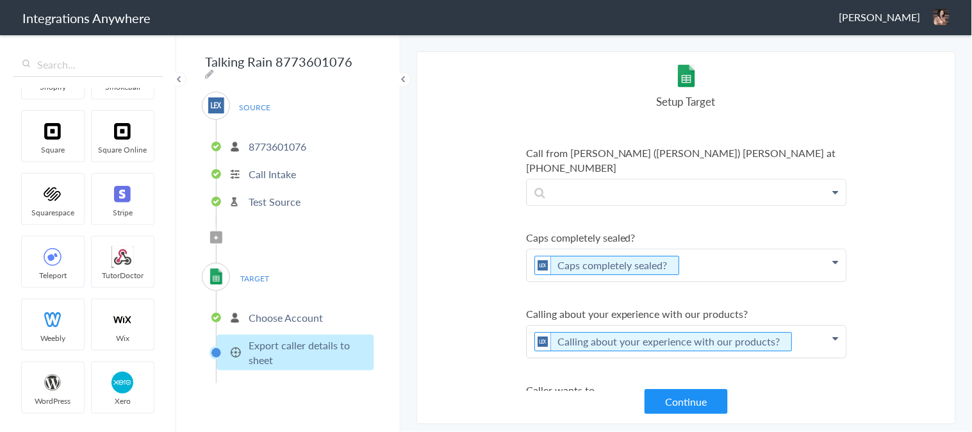
click at [0, 0] on link "Caller wants to" at bounding box center [0, 0] width 0 height 0
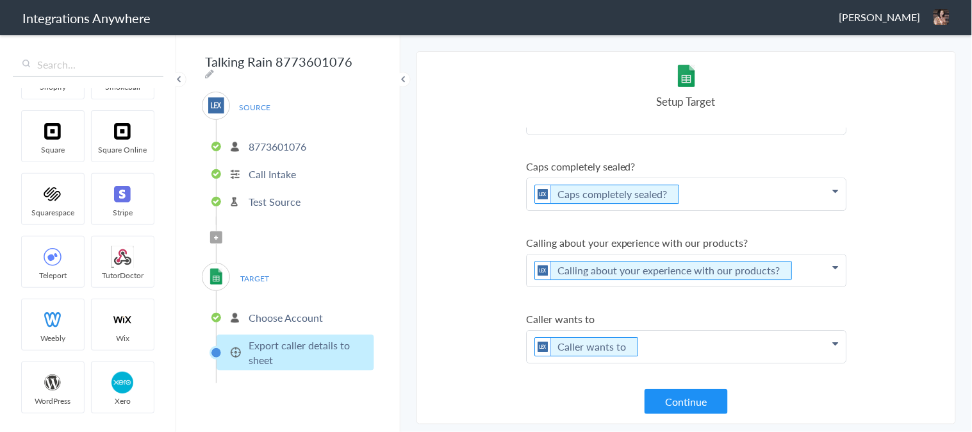
click at [422, 208] on section "Select Account 8773601076 Rename Delete (a few seconds ago) 6178205973 Rename D…" at bounding box center [685, 237] width 539 height 373
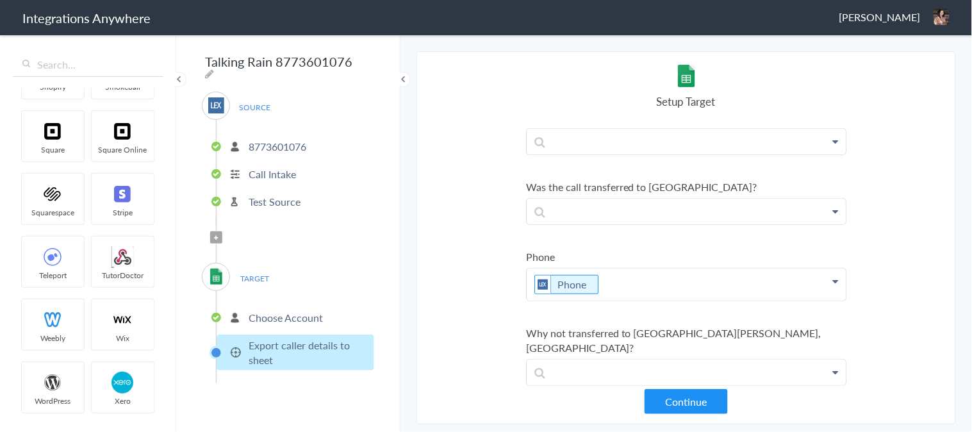
scroll to position [3986, 0]
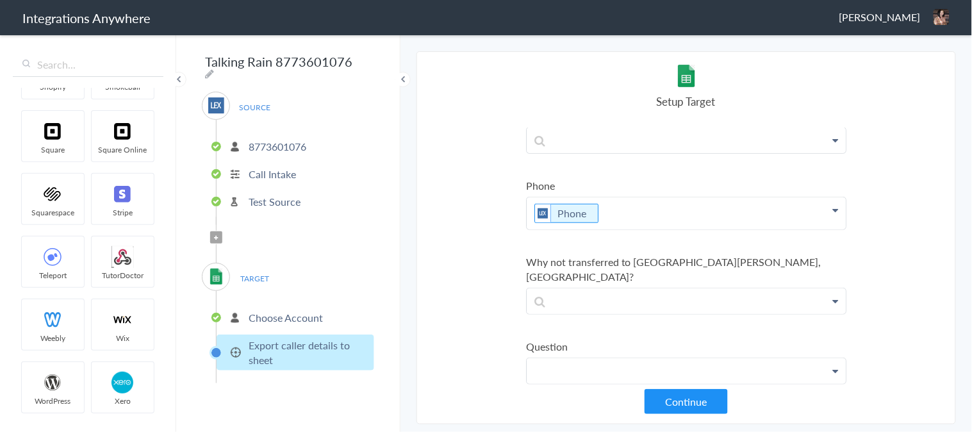
click at [0, 0] on link "Question" at bounding box center [0, 0] width 0 height 0
click at [0, 0] on link "Question on" at bounding box center [0, 0] width 0 height 0
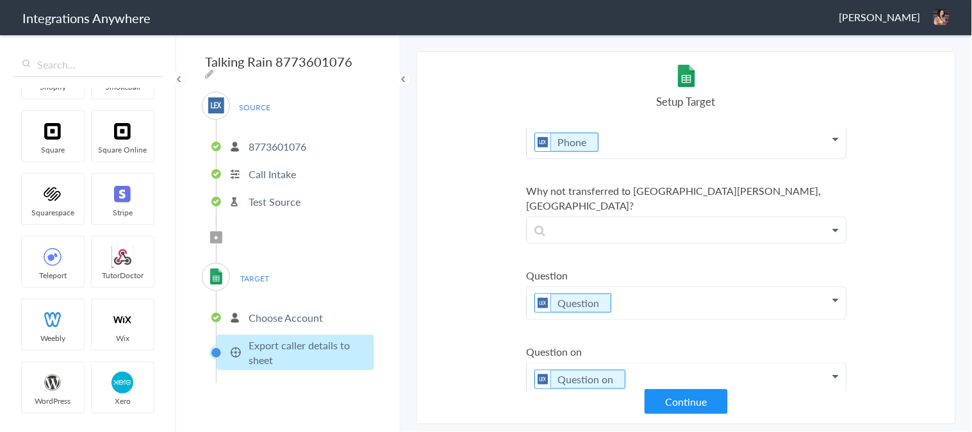
scroll to position [4128, 0]
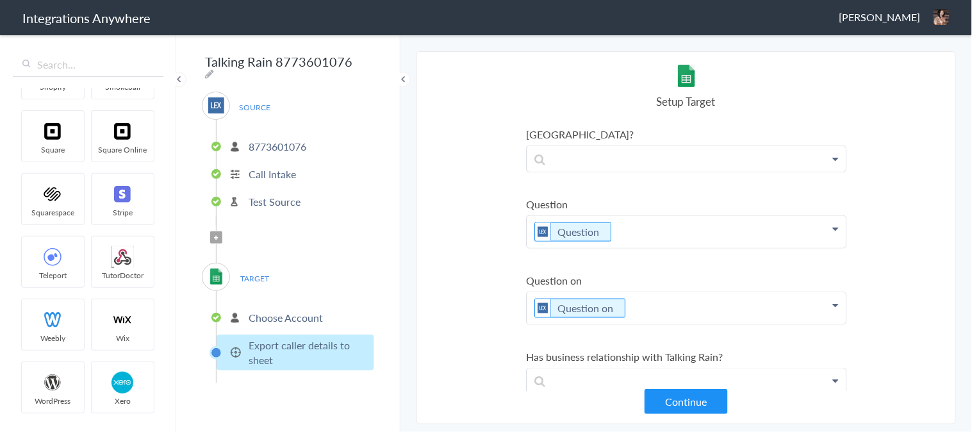
click at [0, 0] on link "# of products affected" at bounding box center [0, 0] width 0 height 0
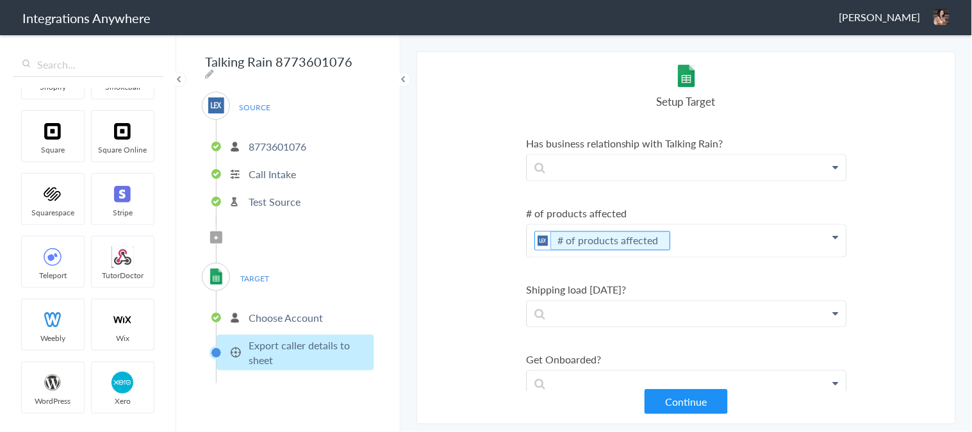
scroll to position [4412, 0]
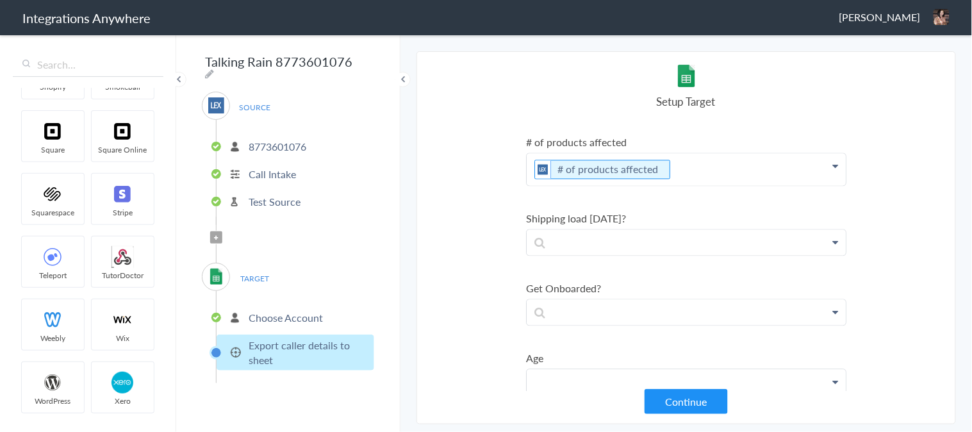
click at [0, 0] on link "Age" at bounding box center [0, 0] width 0 height 0
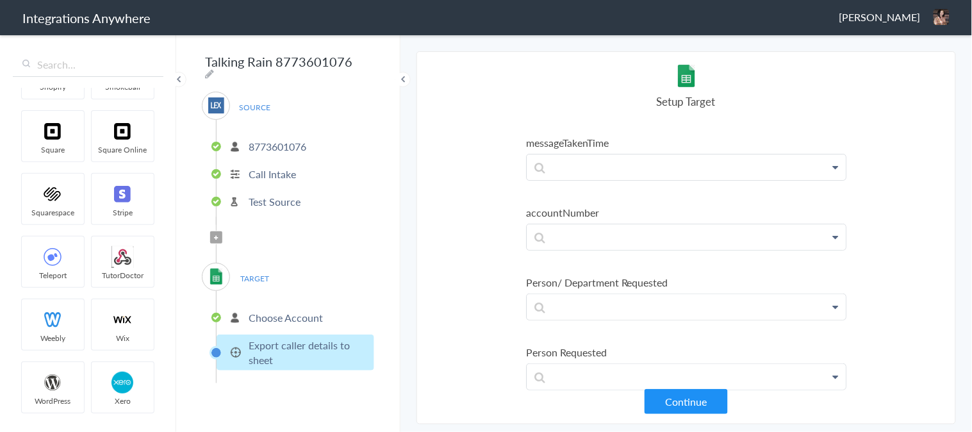
scroll to position [5125, 0]
click at [0, 0] on link "Company Name" at bounding box center [0, 0] width 0 height 0
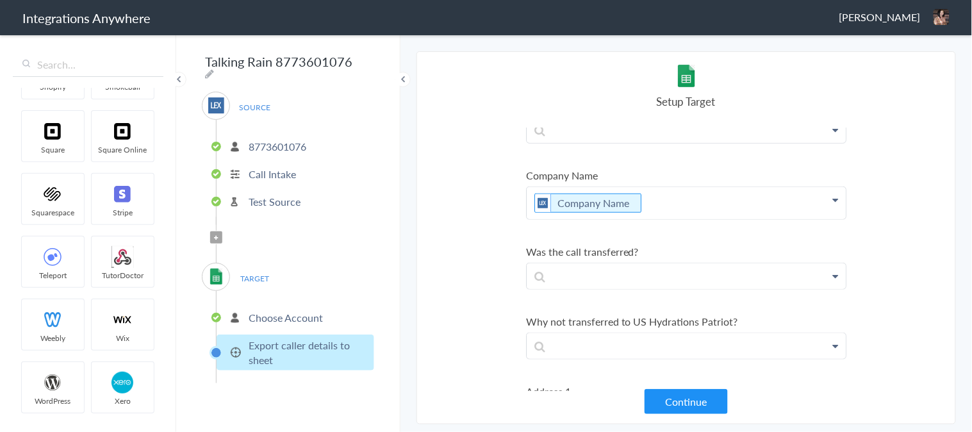
scroll to position [5328, 0]
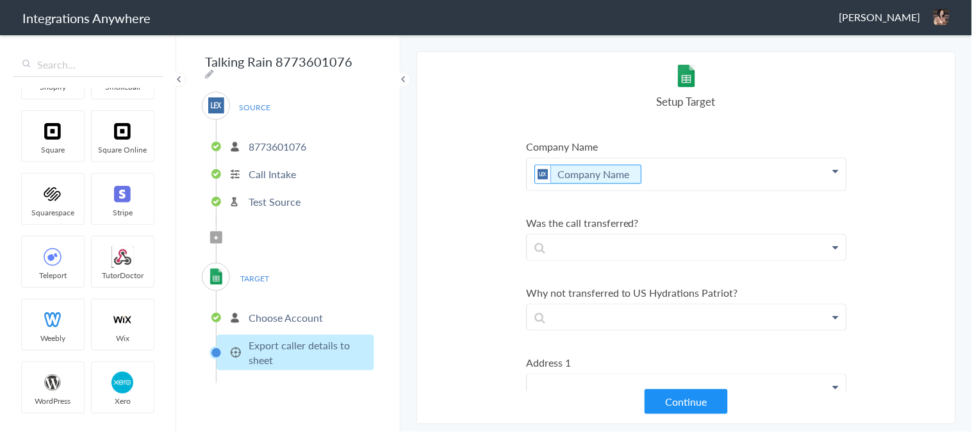
click at [0, 0] on link "Address 1" at bounding box center [0, 0] width 0 height 0
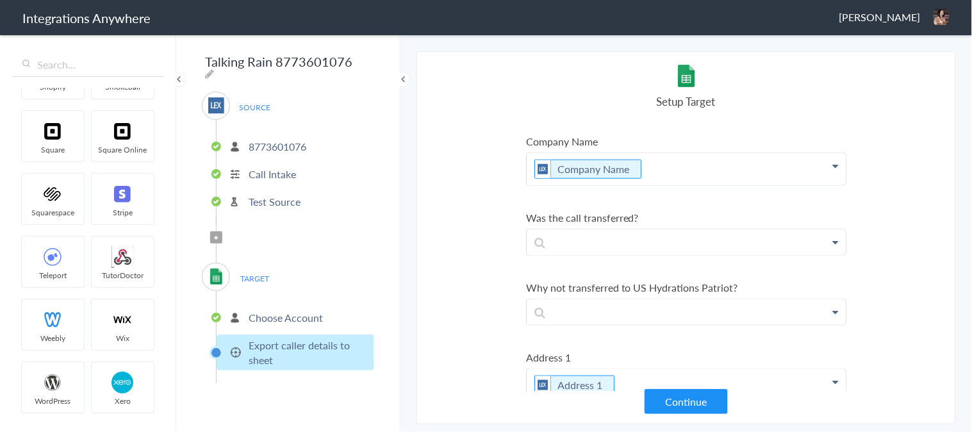
scroll to position [5334, 0]
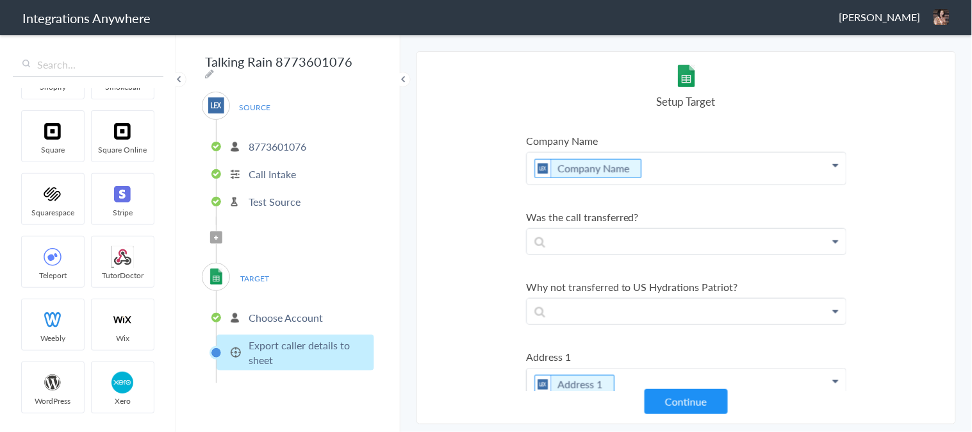
click at [0, 0] on link "Caller's Issue Resolved?" at bounding box center [0, 0] width 0 height 0
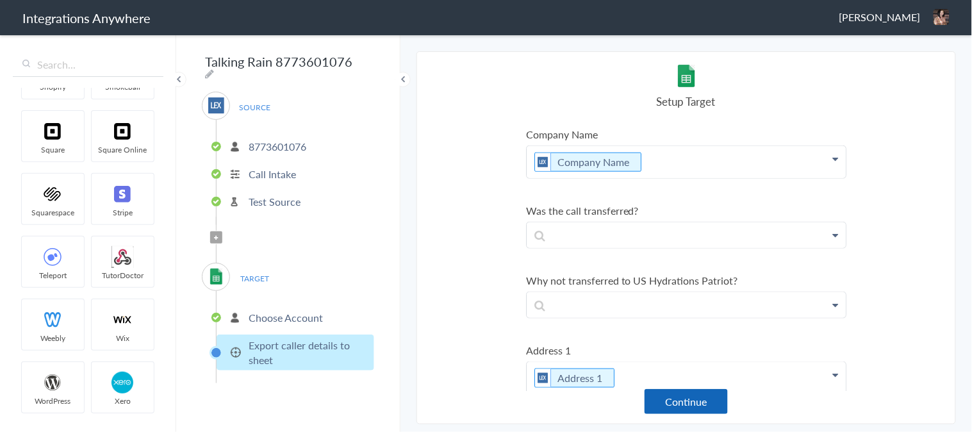
click at [677, 400] on button "Continue" at bounding box center [685, 401] width 83 height 25
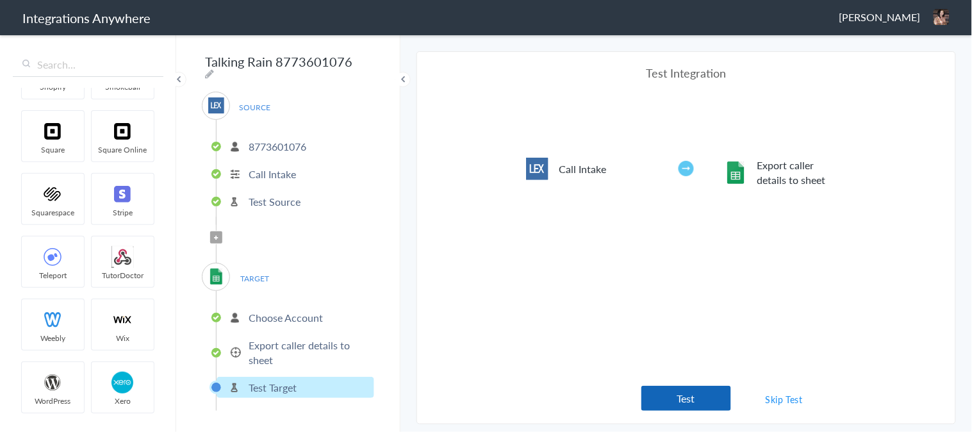
click at [684, 399] on button "Test" at bounding box center [686, 398] width 90 height 25
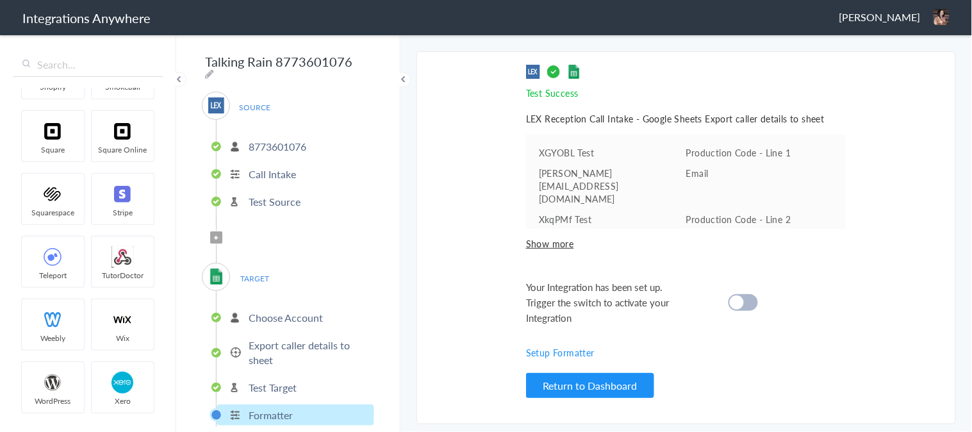
click at [746, 294] on div at bounding box center [742, 302] width 29 height 17
click at [584, 385] on button "Return to Dashboard" at bounding box center [590, 385] width 128 height 25
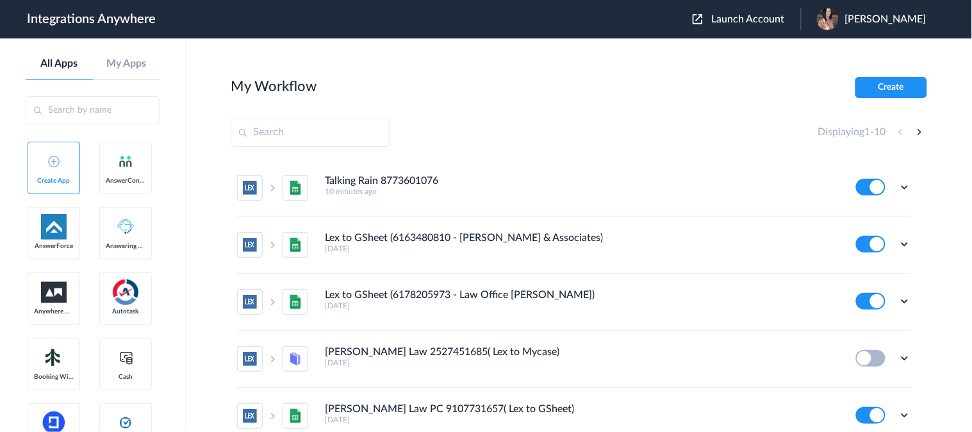
click at [763, 17] on span "Launch Account" at bounding box center [748, 19] width 73 height 10
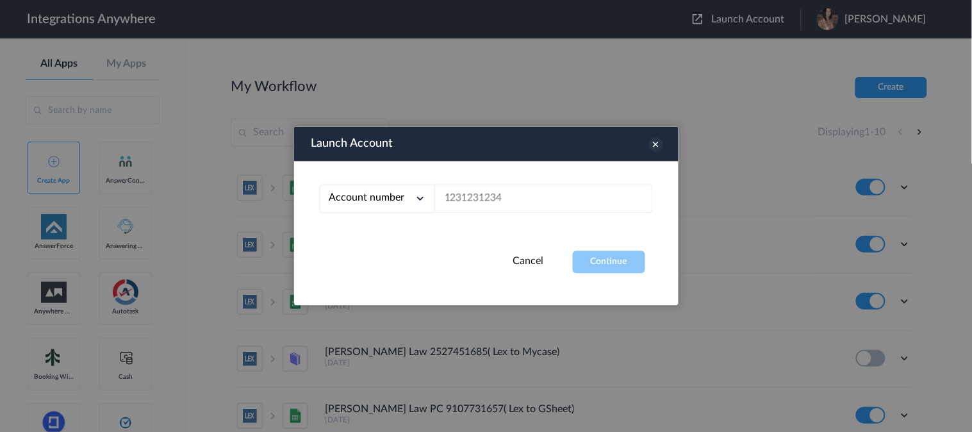
click at [657, 146] on icon at bounding box center [656, 145] width 14 height 14
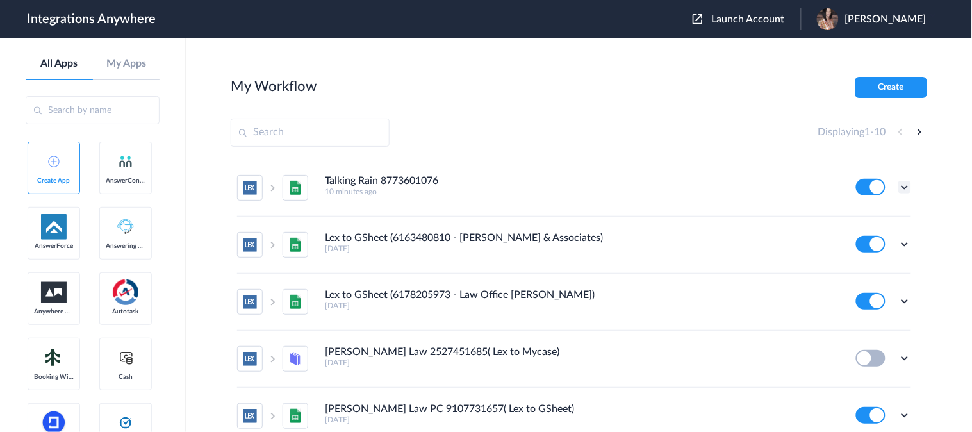
click at [898, 183] on icon at bounding box center [904, 187] width 13 height 13
click at [848, 241] on link "Task history" at bounding box center [867, 240] width 61 height 9
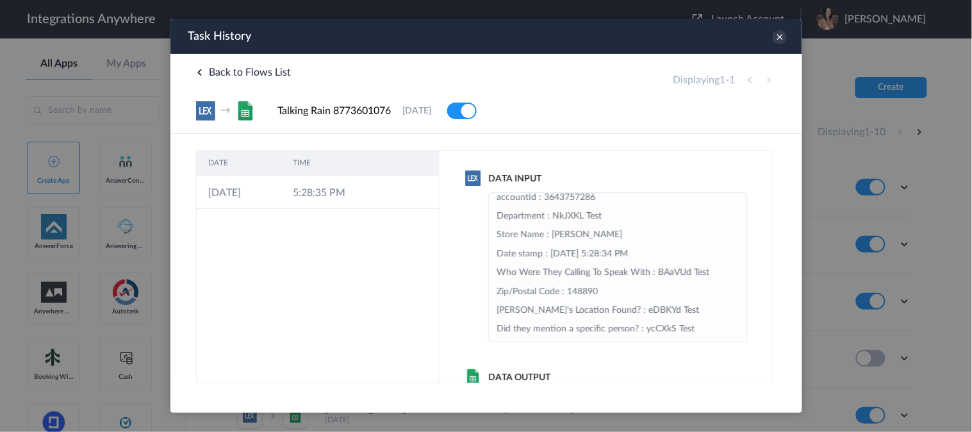
scroll to position [213, 0]
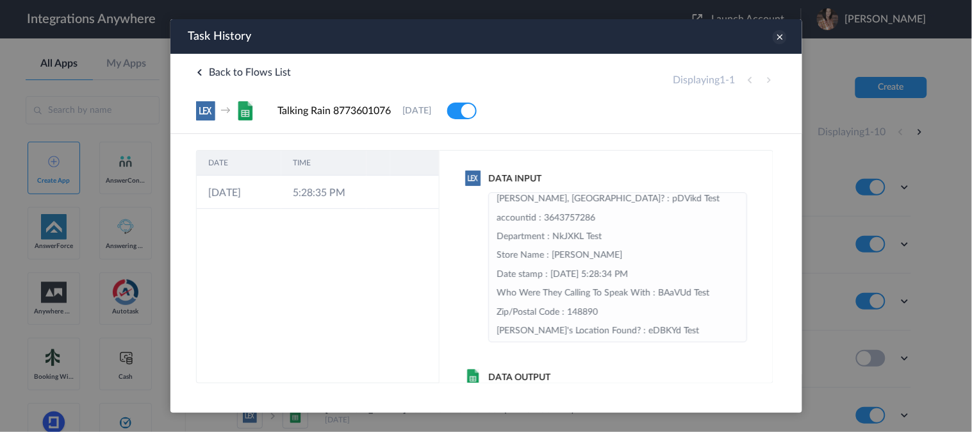
click at [776, 36] on icon at bounding box center [779, 36] width 14 height 14
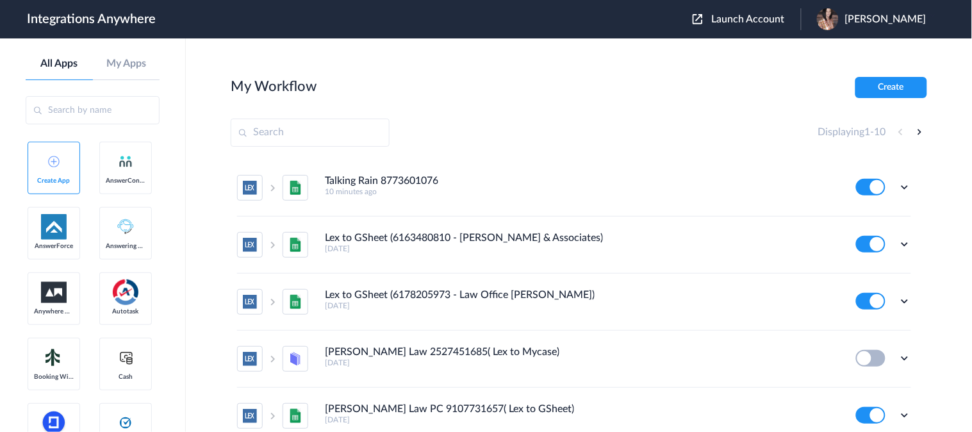
click at [861, 187] on button at bounding box center [870, 187] width 29 height 17
click at [898, 186] on icon at bounding box center [904, 187] width 13 height 13
click at [848, 215] on link "Edit" at bounding box center [852, 216] width 31 height 9
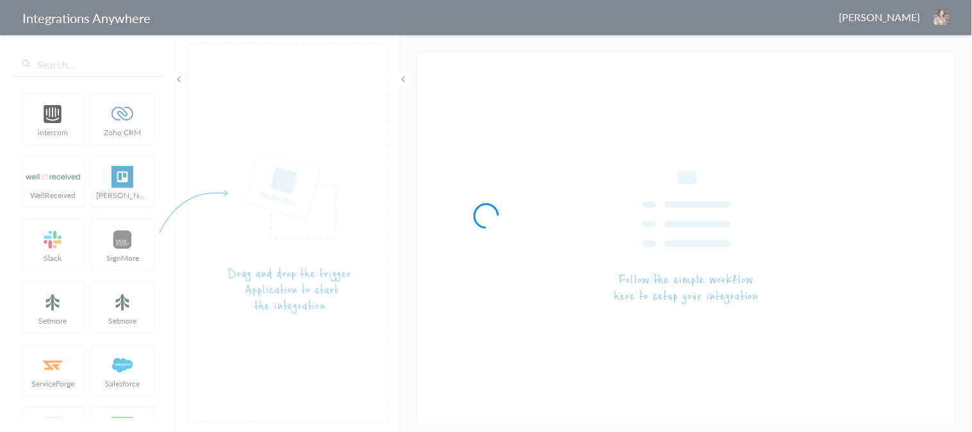
type input "Talking Rain 8773601076"
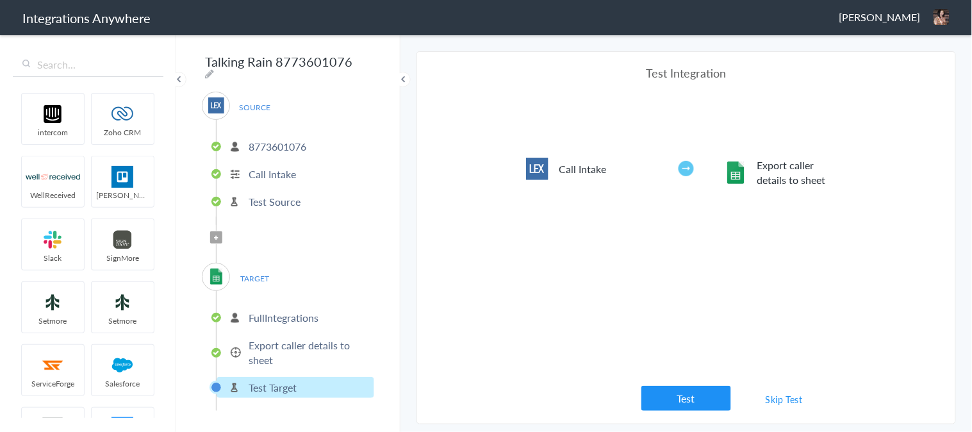
click at [277, 340] on p "Export caller details to sheet" at bounding box center [310, 352] width 122 height 29
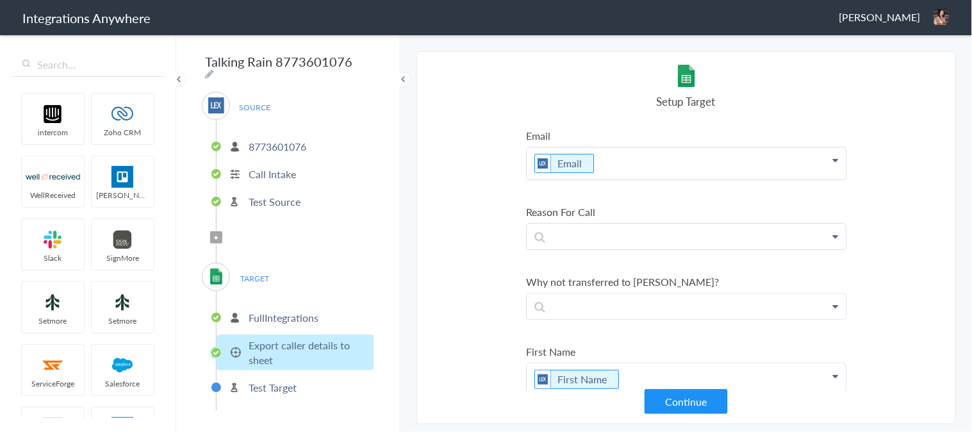
click at [300, 310] on p "FullIntegrations" at bounding box center [284, 317] width 70 height 15
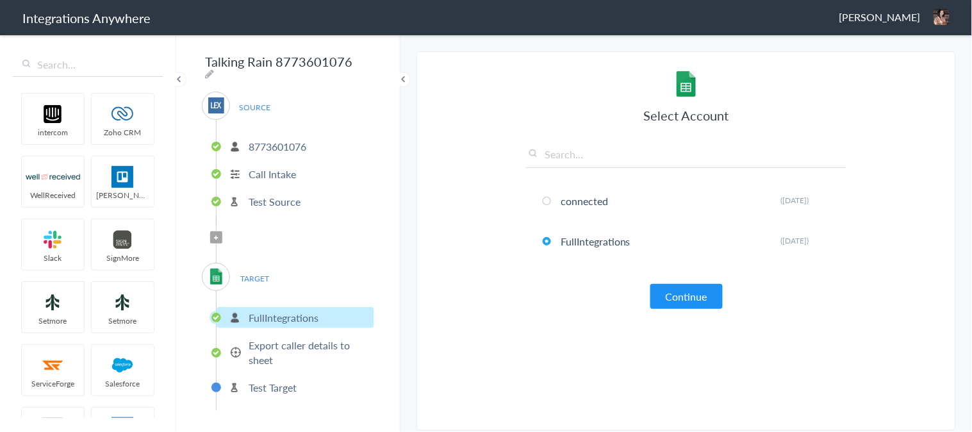
click at [279, 343] on p "Export caller details to sheet" at bounding box center [310, 352] width 122 height 29
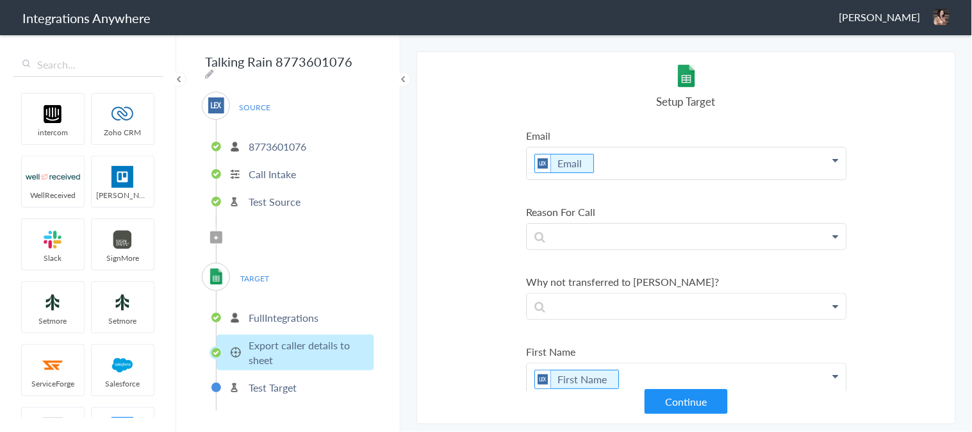
click at [263, 270] on span "TARGET" at bounding box center [255, 278] width 49 height 17
click at [283, 314] on p "FullIntegrations" at bounding box center [284, 317] width 70 height 15
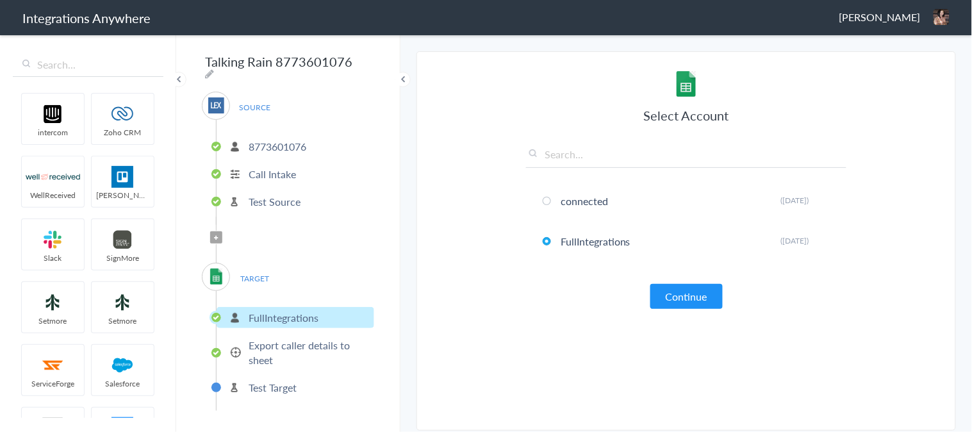
click at [272, 377] on li "Test Target" at bounding box center [296, 387] width 158 height 21
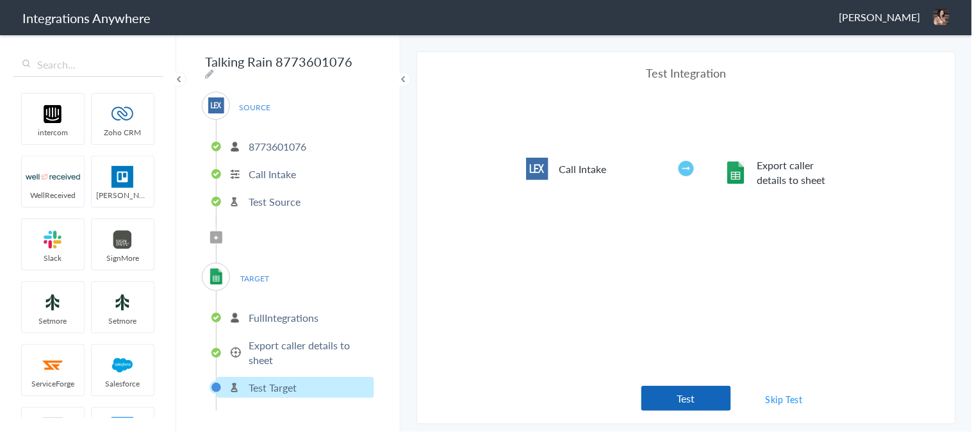
click at [699, 398] on button "Test" at bounding box center [686, 398] width 90 height 25
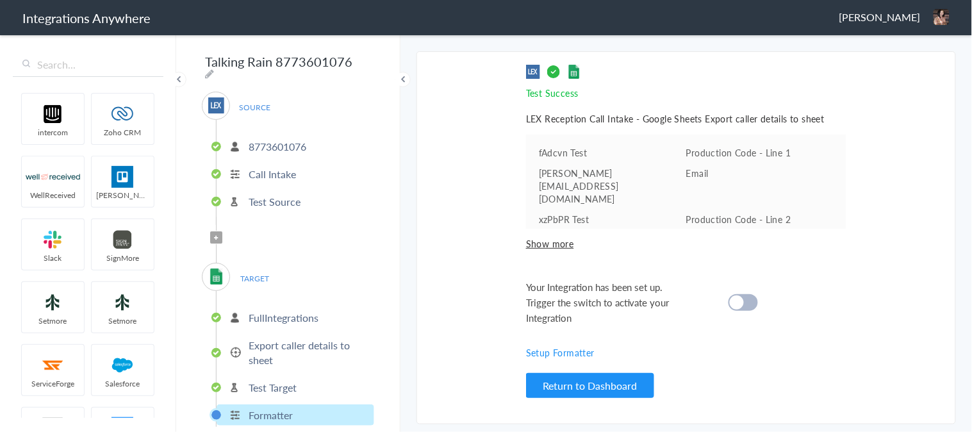
drag, startPoint x: 584, startPoint y: 386, endPoint x: 662, endPoint y: 376, distance: 78.8
click at [584, 386] on button "Return to Dashboard" at bounding box center [590, 385] width 128 height 25
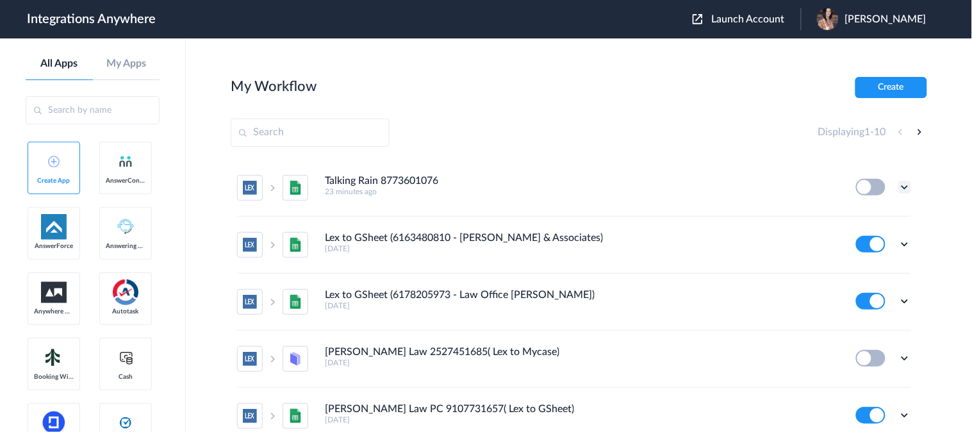
click at [898, 184] on icon at bounding box center [904, 187] width 13 height 13
click at [852, 264] on span "Delete" at bounding box center [865, 263] width 26 height 9
click at [849, 263] on span "Are you sure?" at bounding box center [859, 269] width 45 height 20
